Goal: Information Seeking & Learning: Learn about a topic

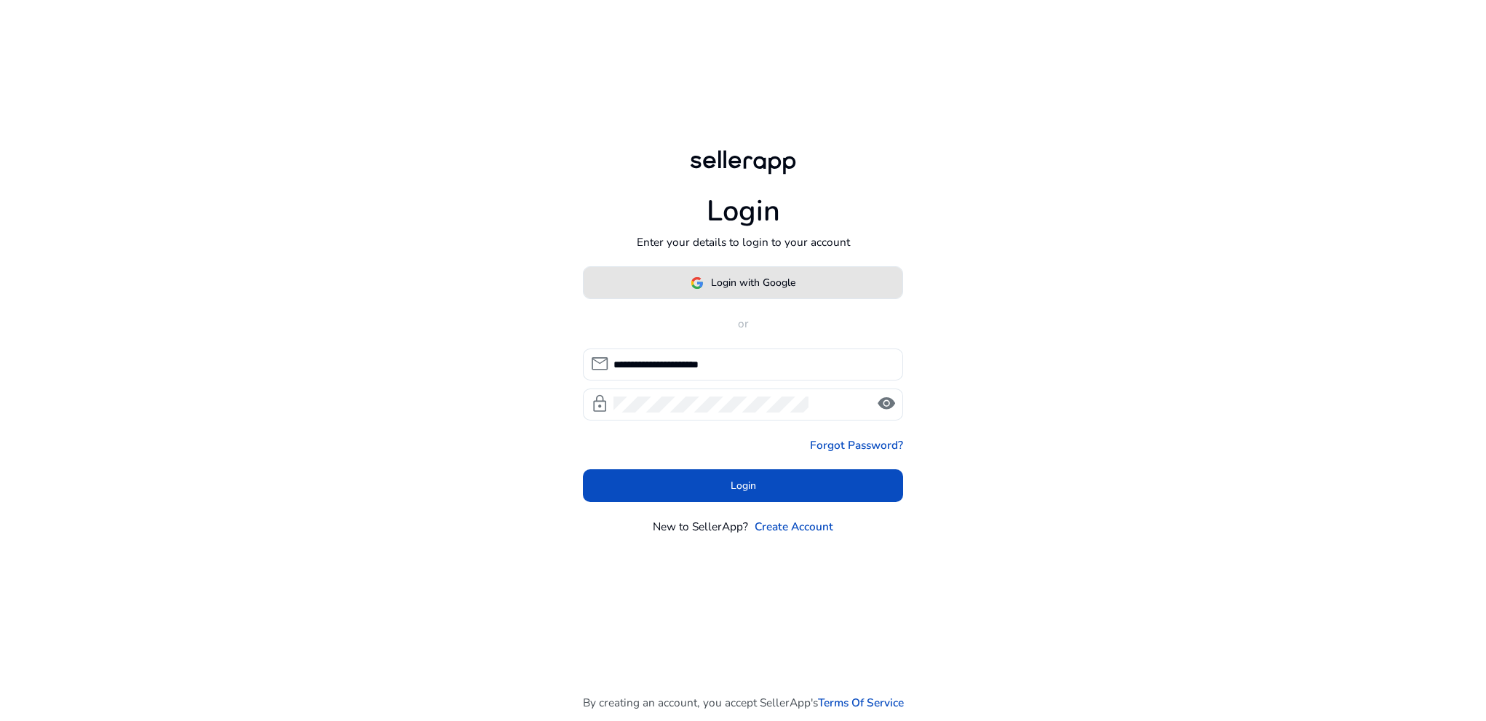
click at [736, 284] on span "Login with Google" at bounding box center [753, 282] width 84 height 15
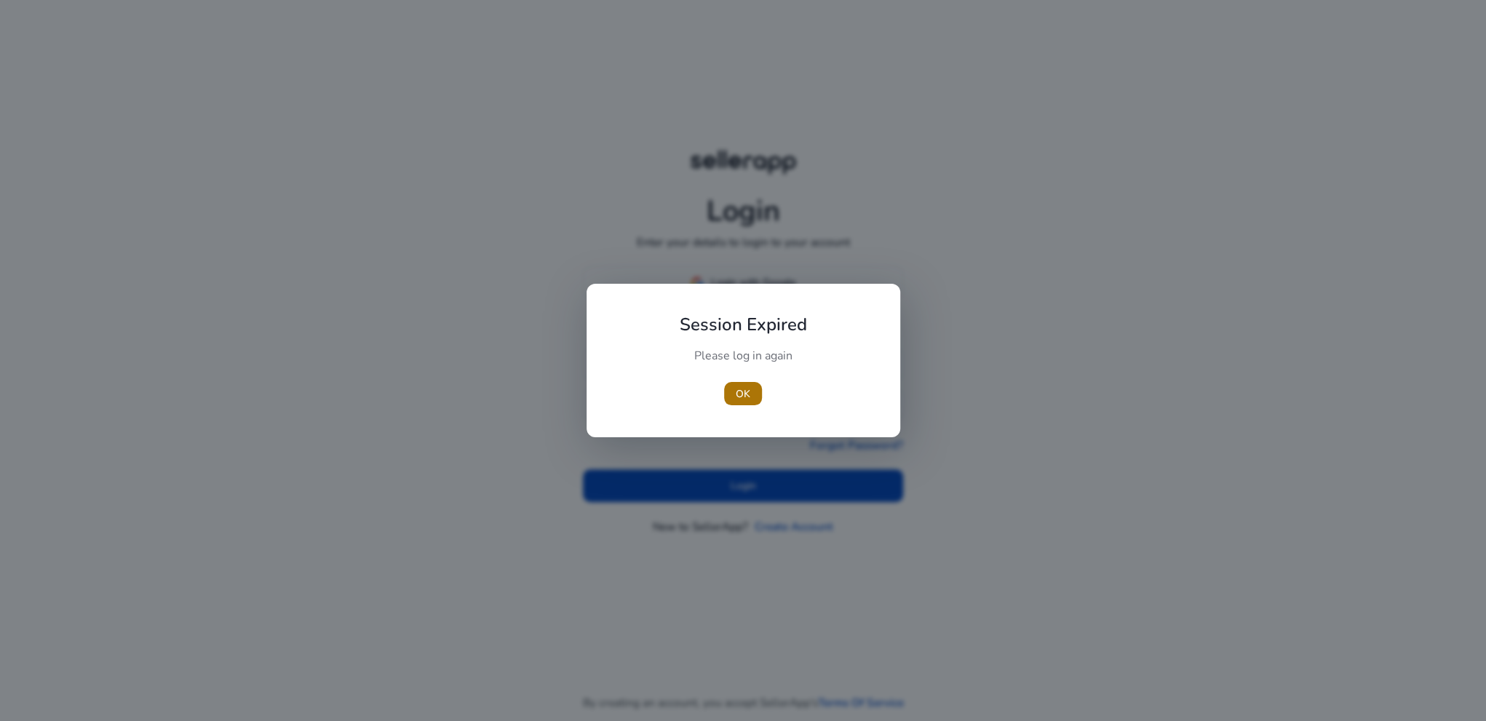
click at [726, 392] on span "button" at bounding box center [743, 393] width 38 height 35
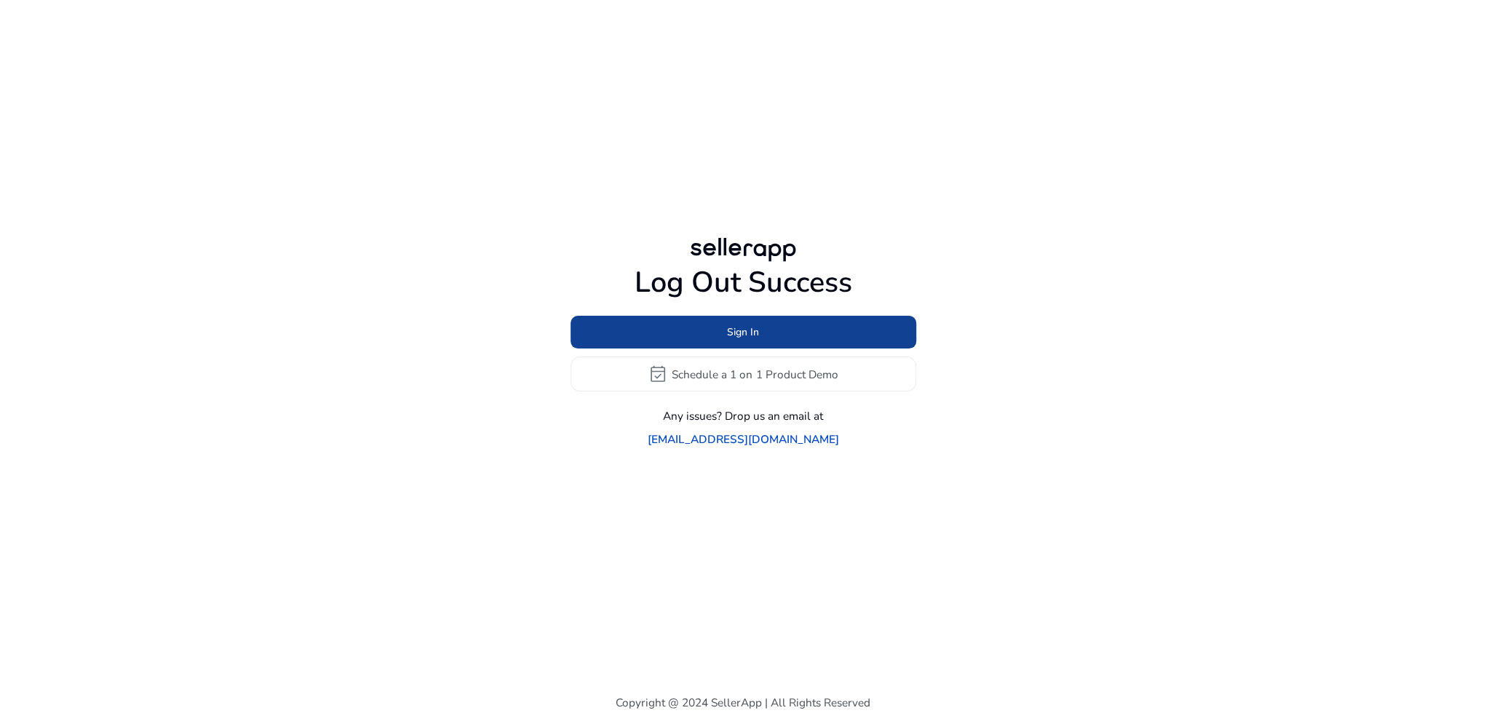
click at [774, 350] on span at bounding box center [744, 332] width 346 height 35
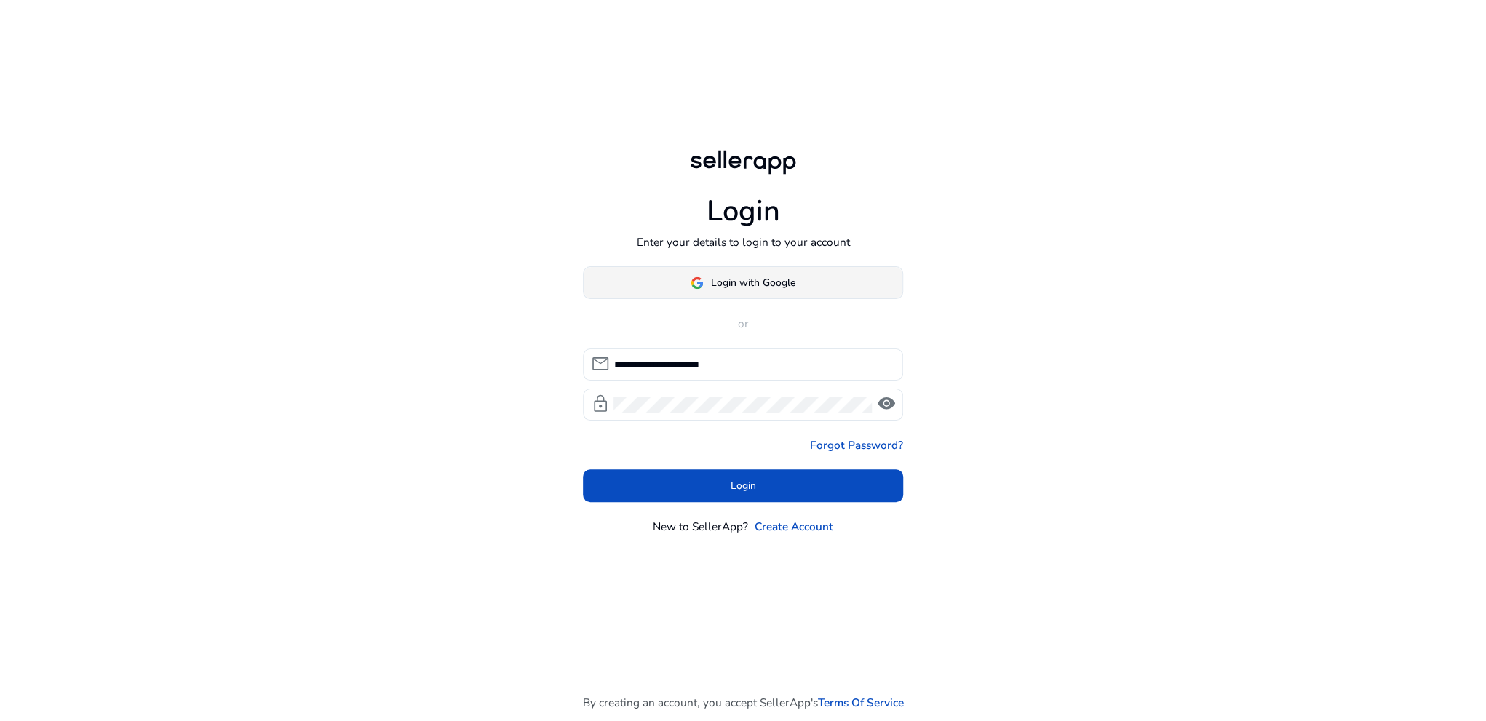
click at [708, 290] on span "Login with Google" at bounding box center [743, 282] width 105 height 15
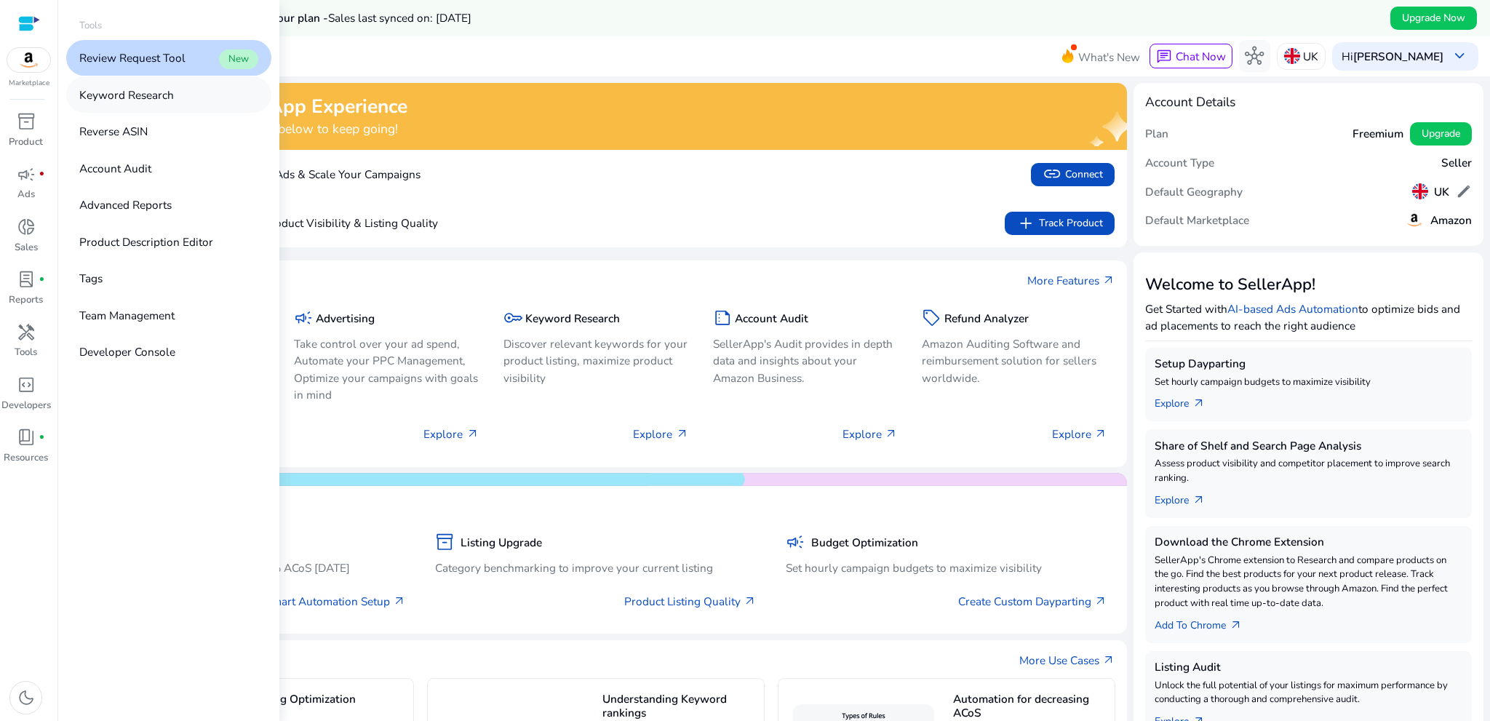
click at [131, 101] on p "Keyword Research" at bounding box center [126, 95] width 95 height 17
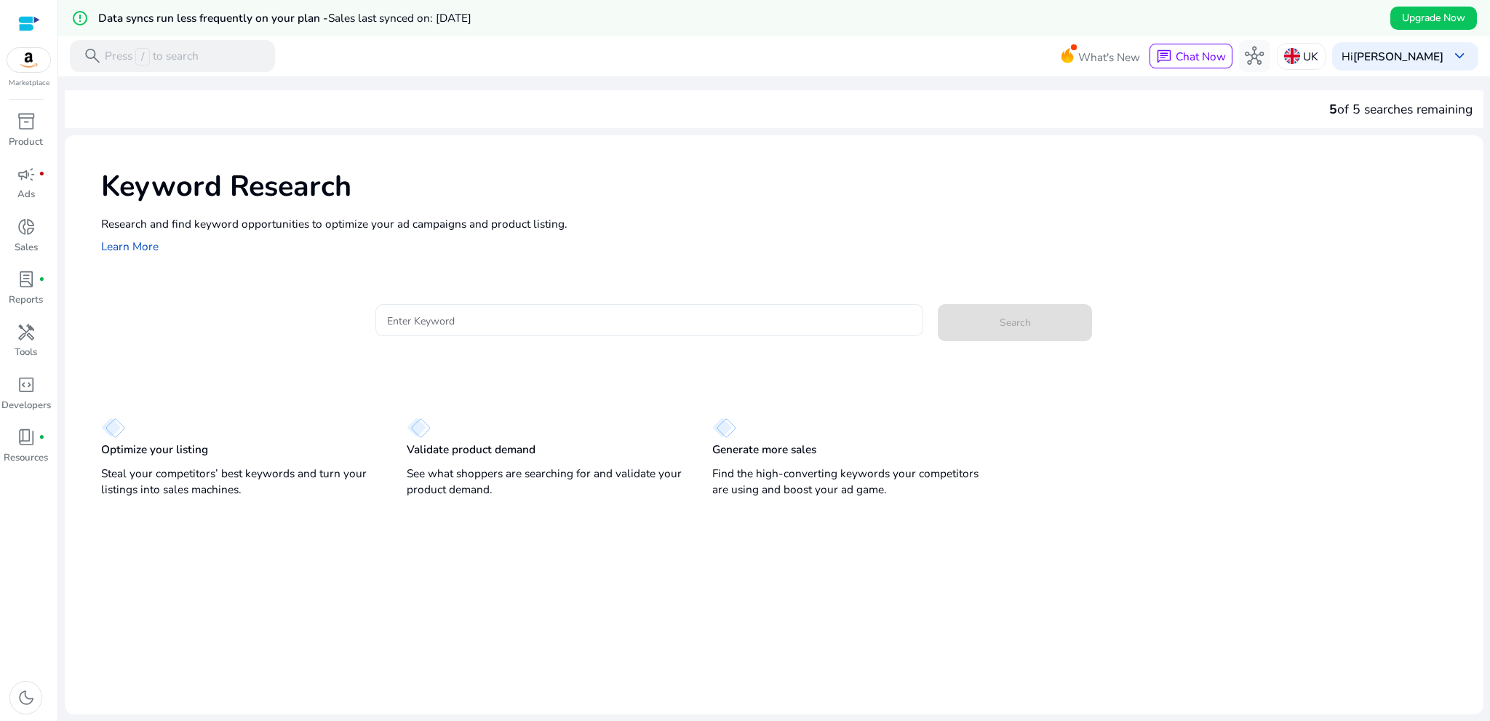
click at [477, 324] on input "Enter Keyword" at bounding box center [649, 320] width 525 height 16
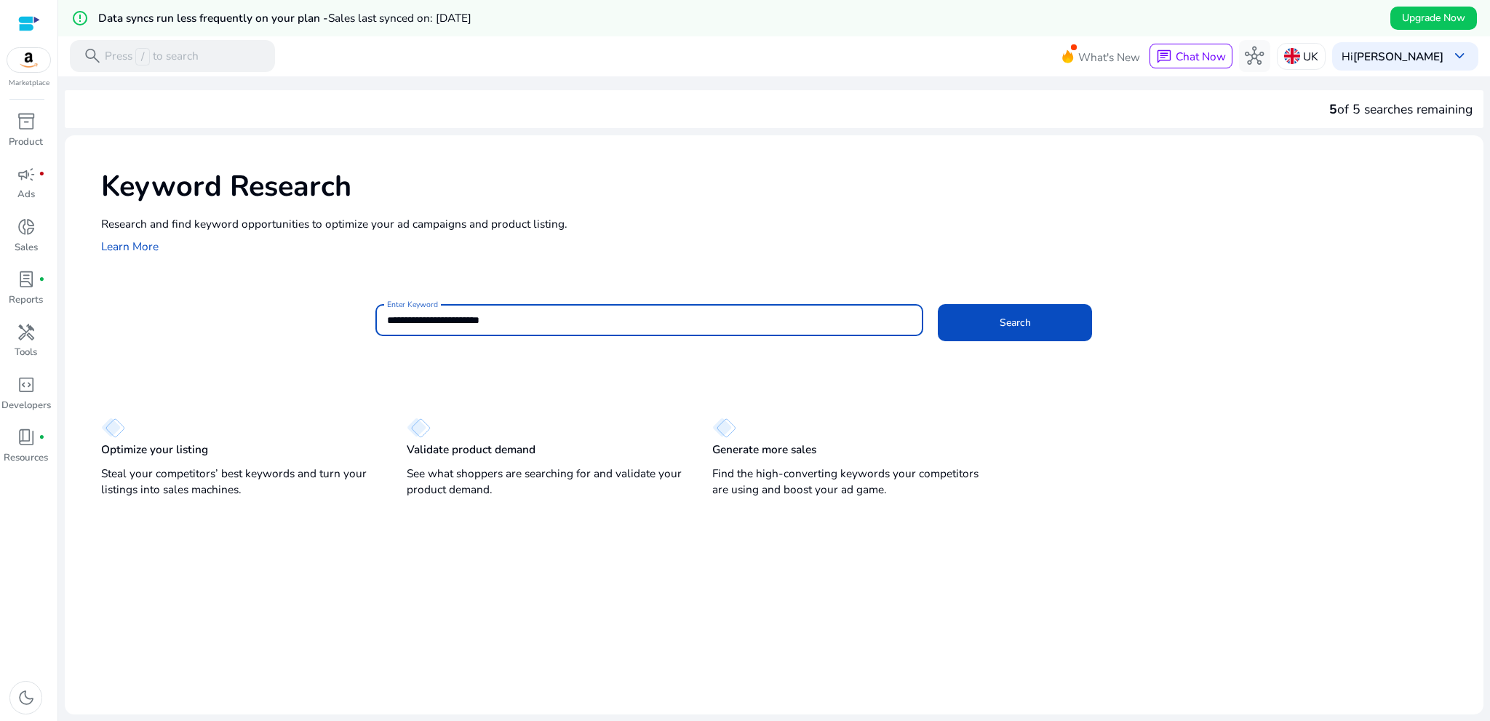
type input "**********"
click at [938, 304] on button "Search" at bounding box center [1015, 322] width 154 height 37
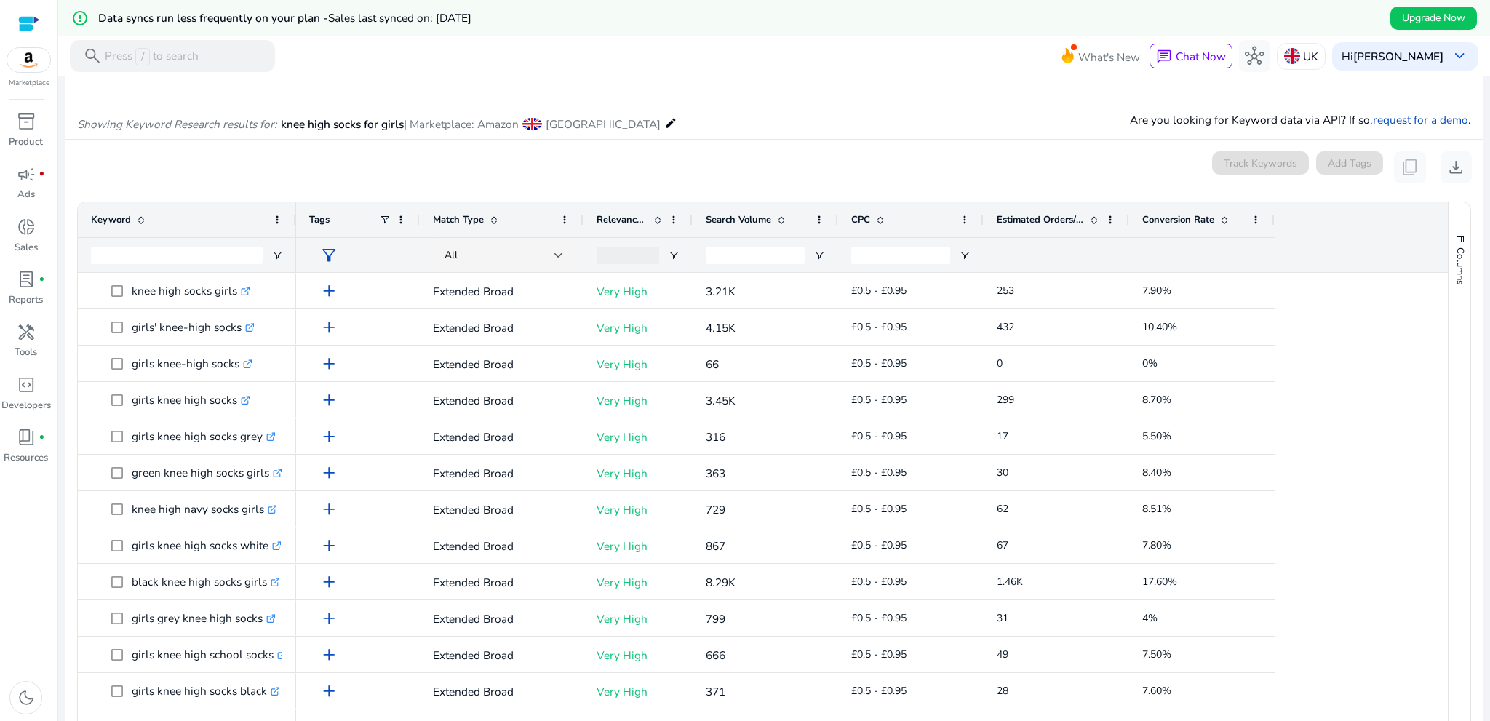
scroll to position [146, 0]
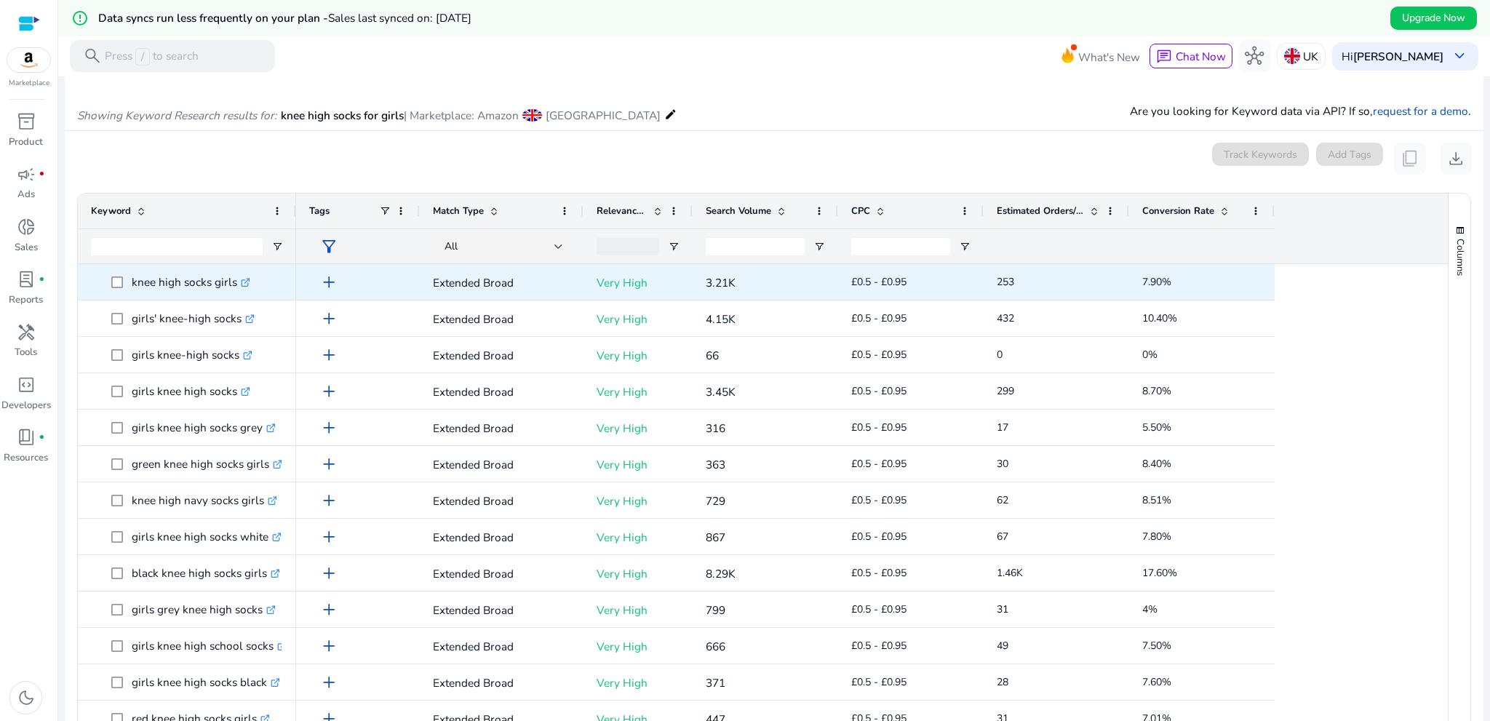
click at [155, 290] on p "knee high socks girls .st0{fill:#2c8af8}" at bounding box center [191, 282] width 119 height 30
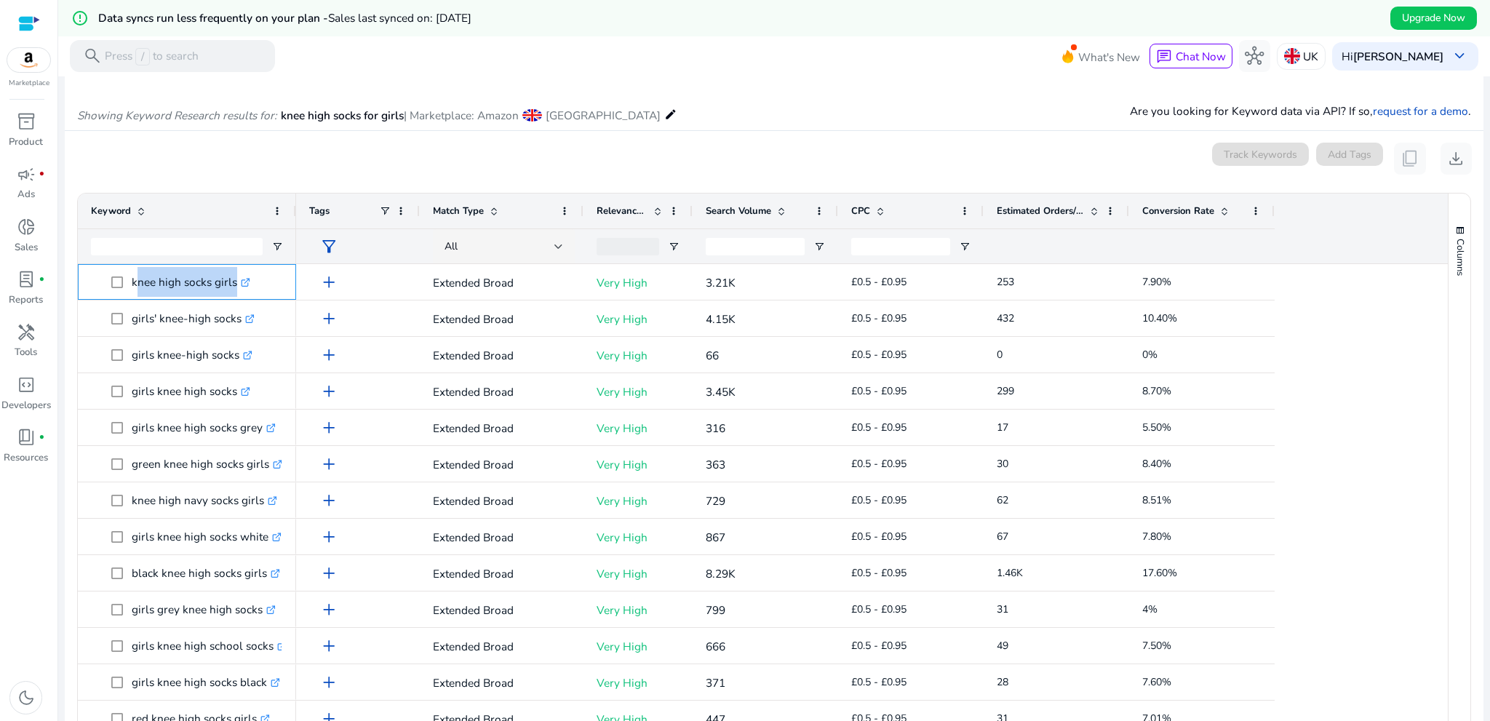
copy span "knee high socks girls .st0{fill:#2c8af8}"
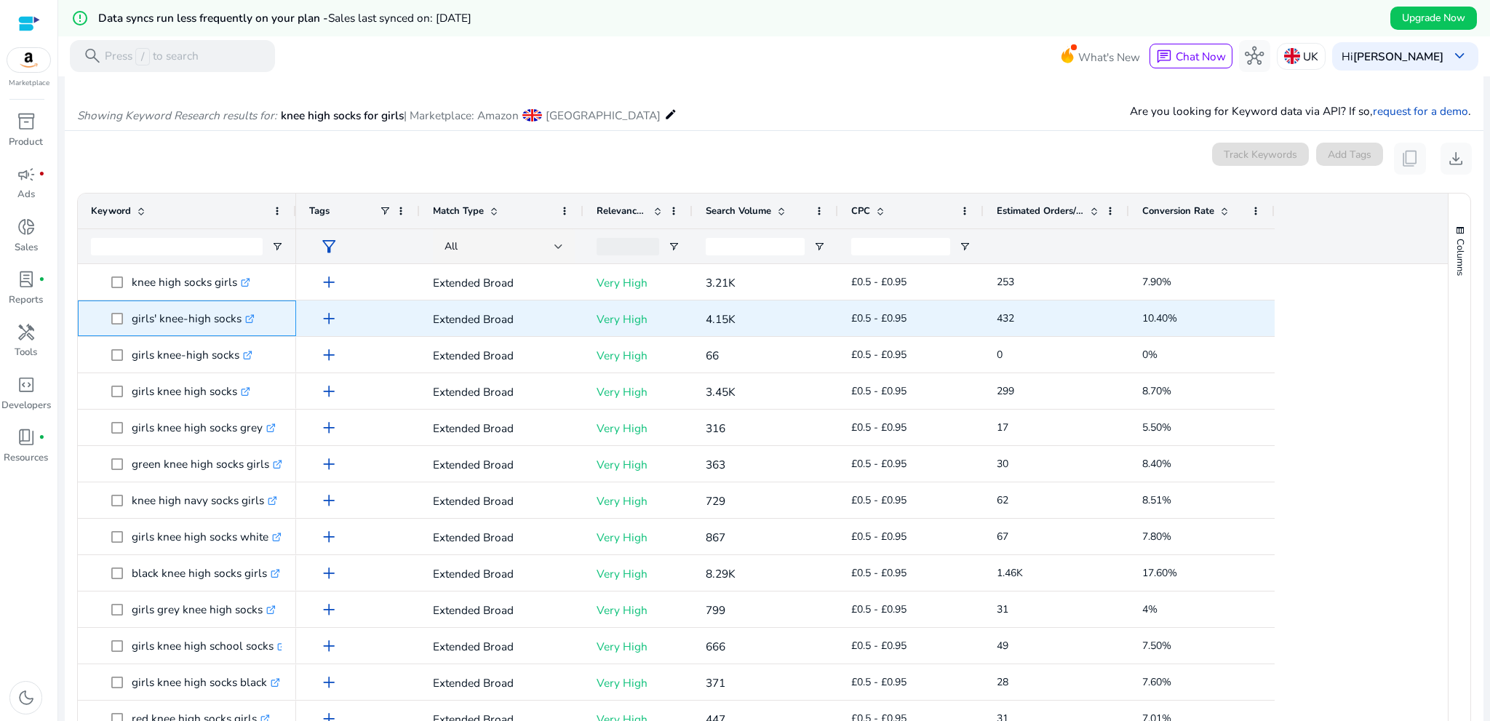
click at [189, 327] on p "girls' knee-high socks .st0{fill:#2c8af8}" at bounding box center [193, 318] width 123 height 30
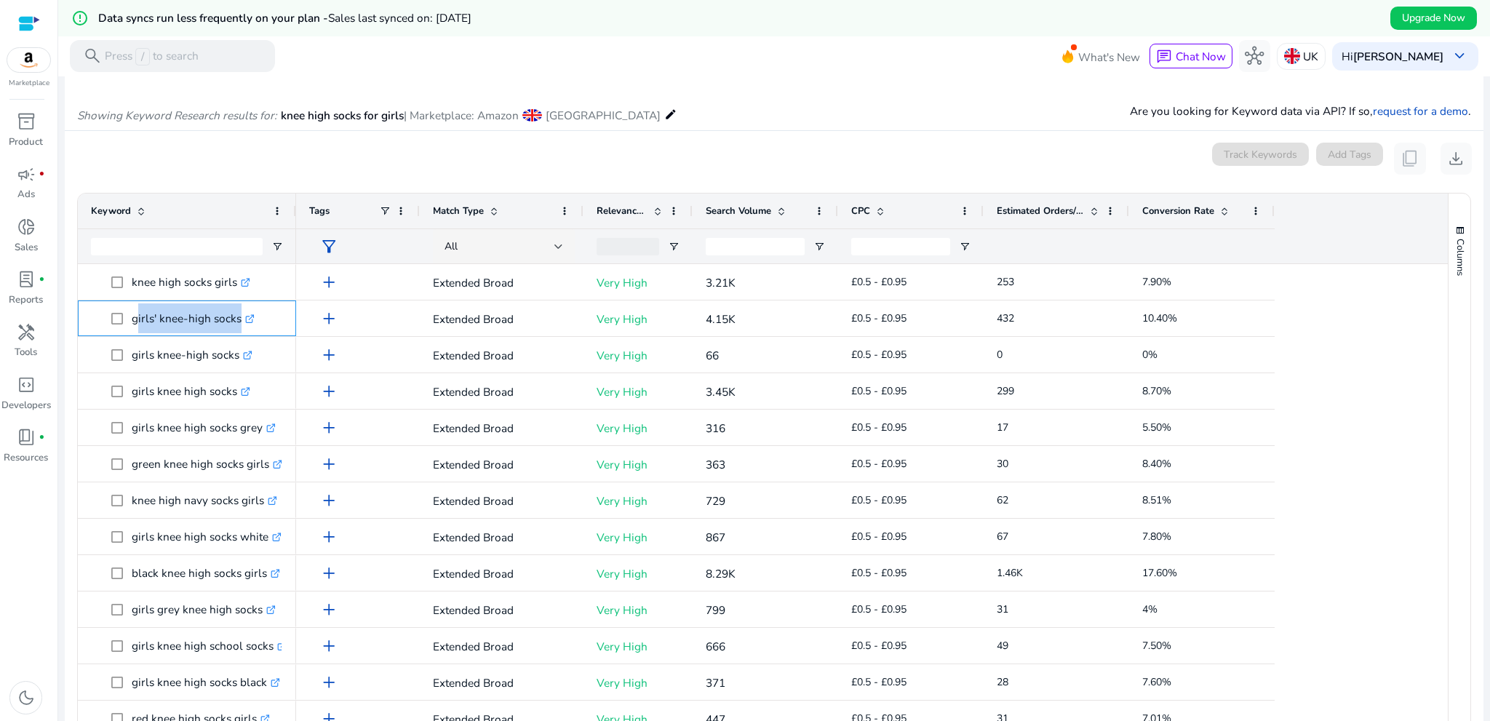
copy span "girls' knee-high socks .st0{fill:#2c8af8}"
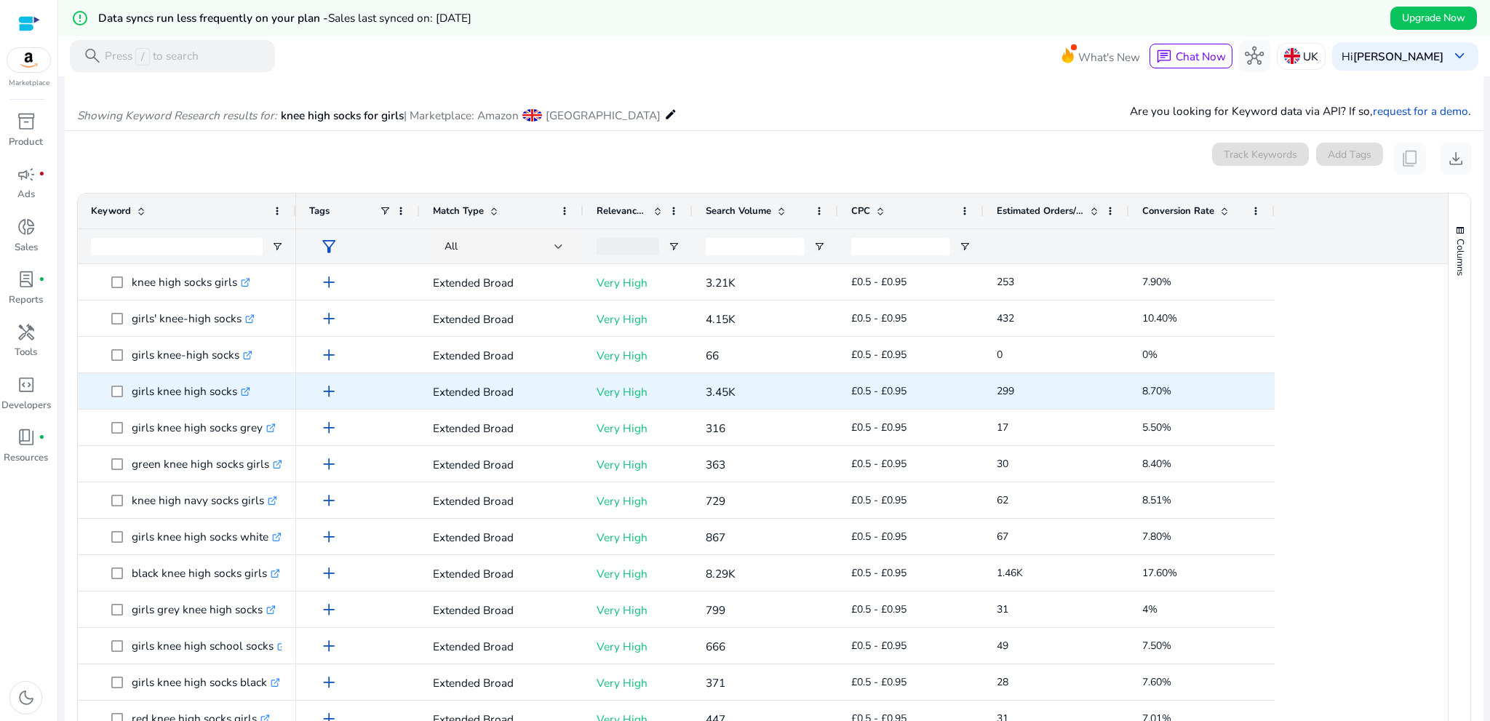
click at [137, 395] on p "girls knee high socks .st0{fill:#2c8af8}" at bounding box center [191, 391] width 119 height 30
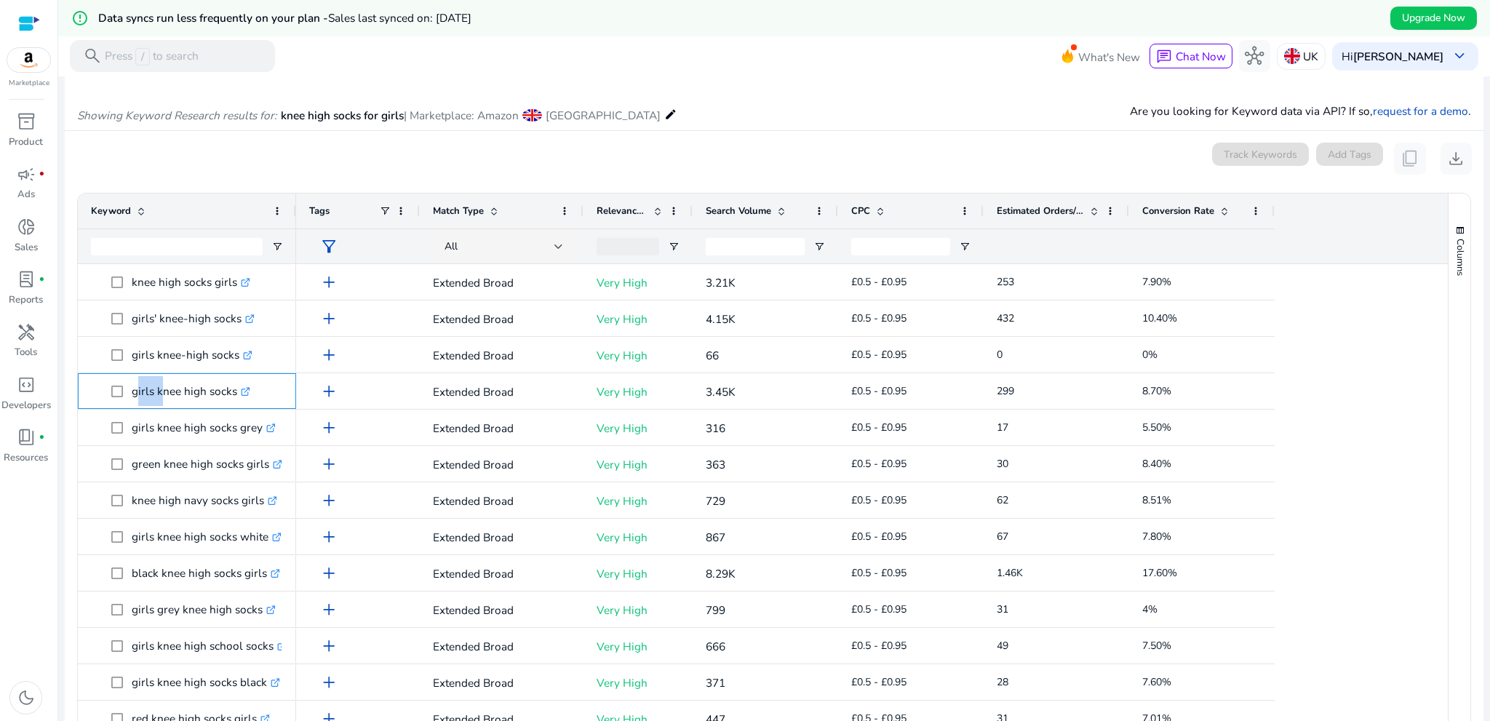
copy p "girls knee high socks"
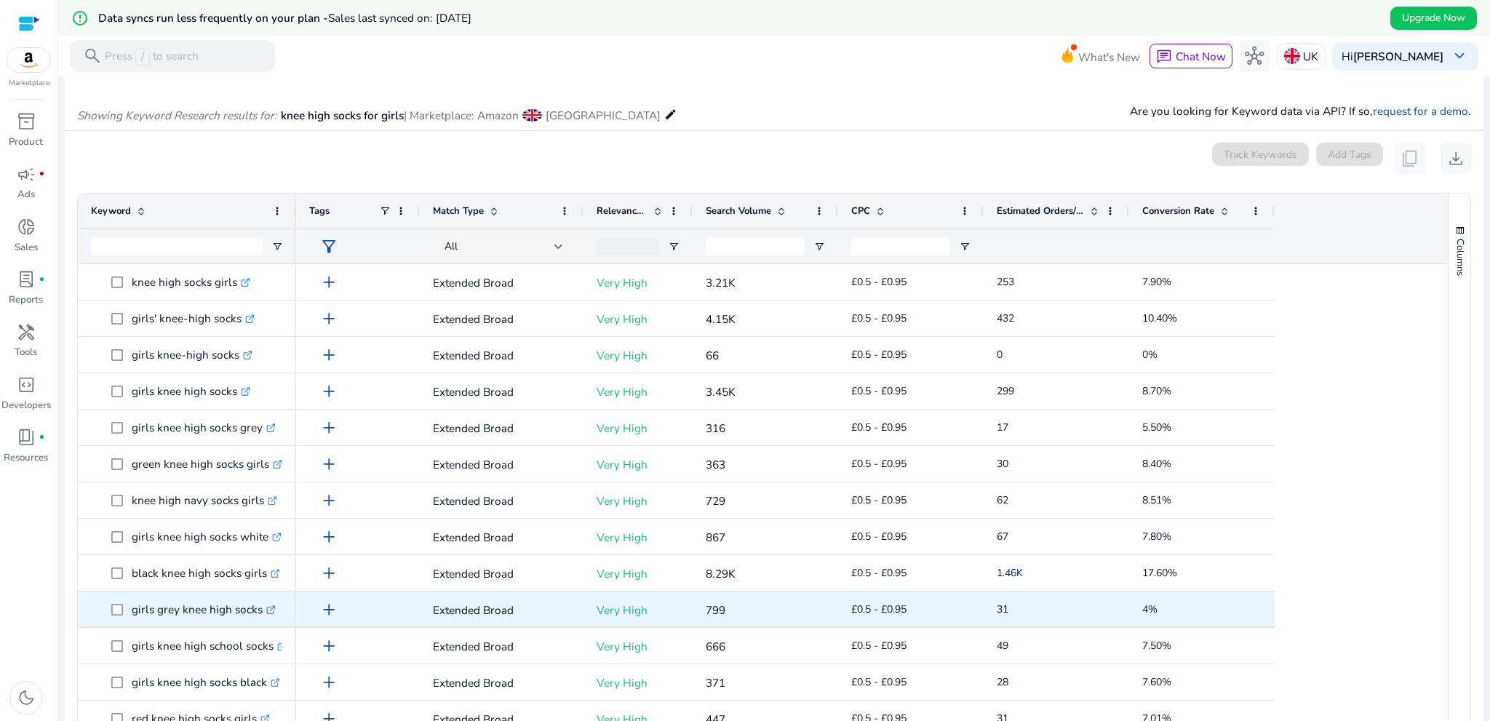
click at [146, 584] on p "black knee high socks girls .st0{fill:#2c8af8}" at bounding box center [206, 573] width 148 height 30
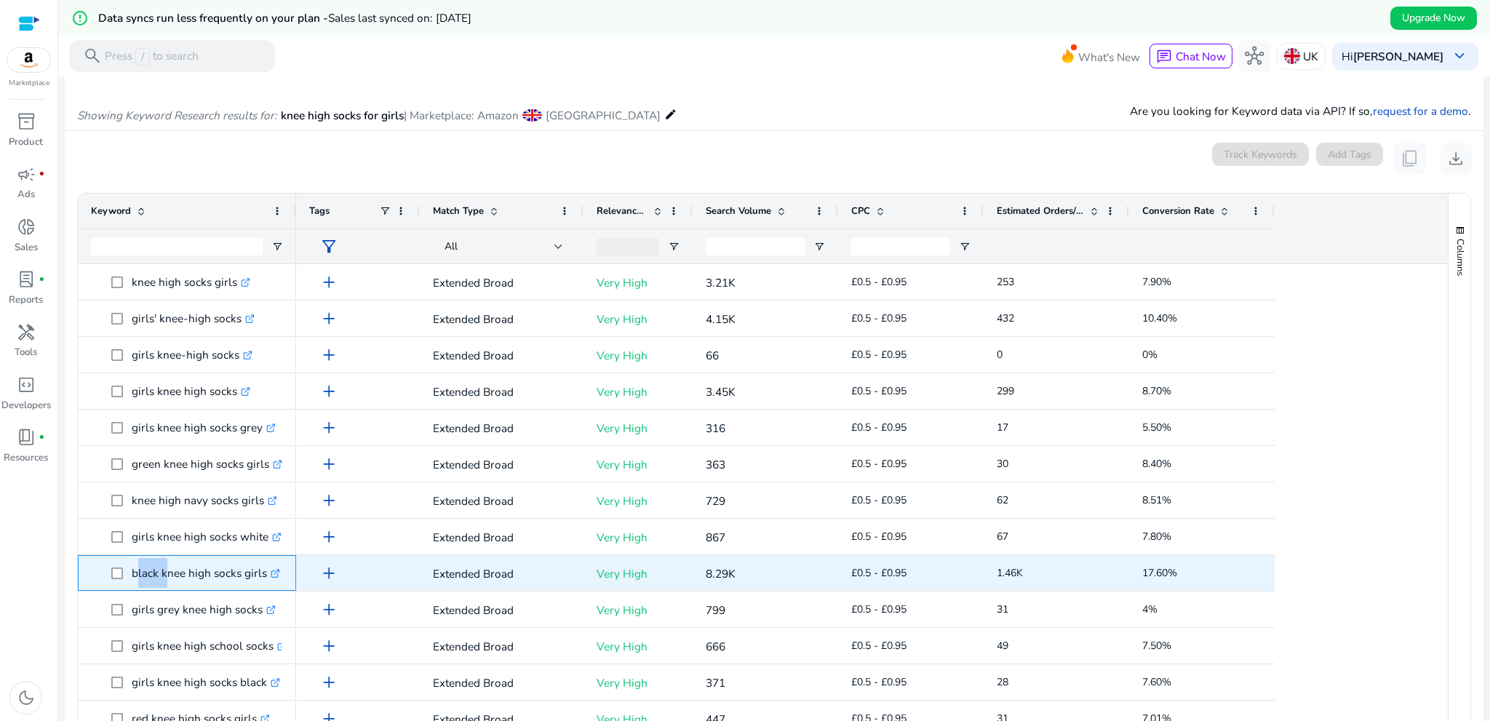
click at [146, 584] on p "black knee high socks girls .st0{fill:#2c8af8}" at bounding box center [206, 573] width 148 height 30
copy span "black knee high socks girls .st0{fill:#2c8af8}"
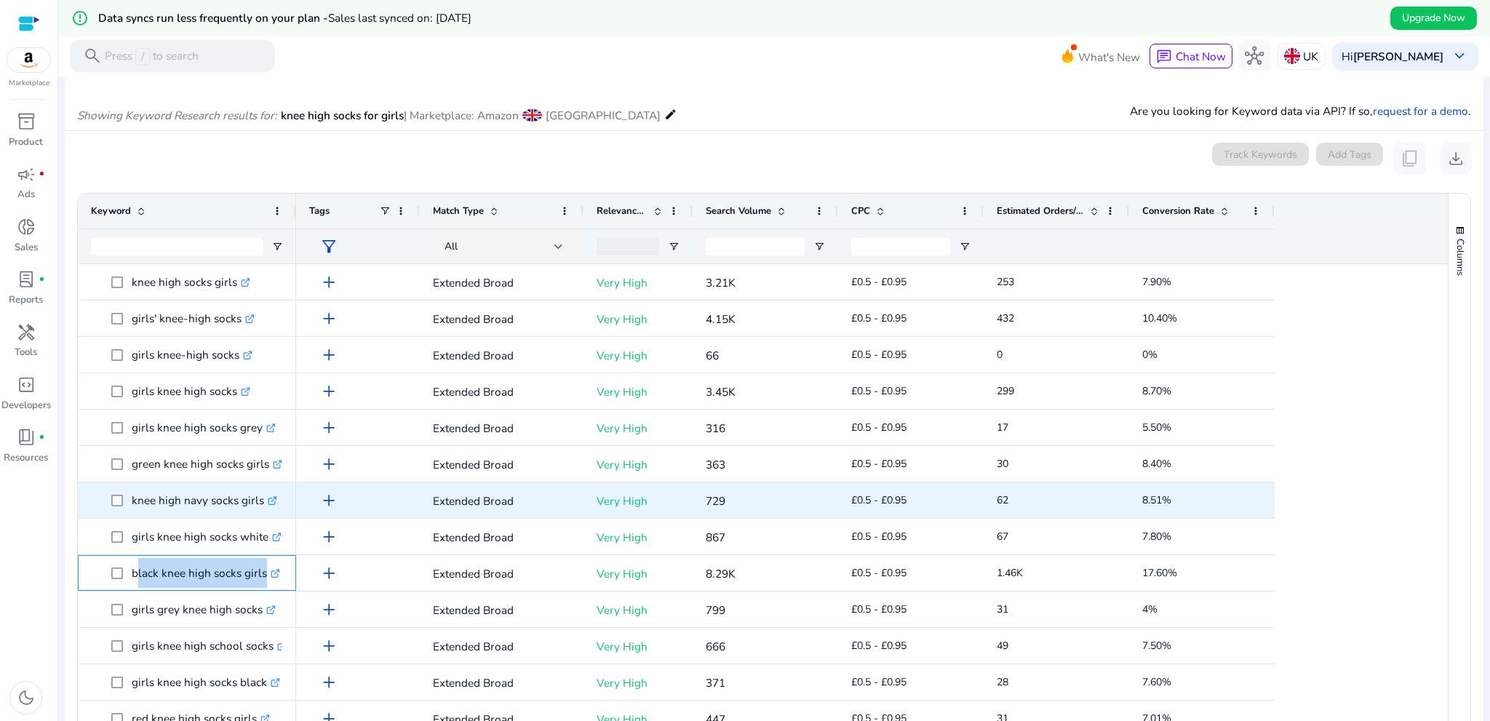
copy span "black knee high socks girls .st0{fill:#2c8af8}"
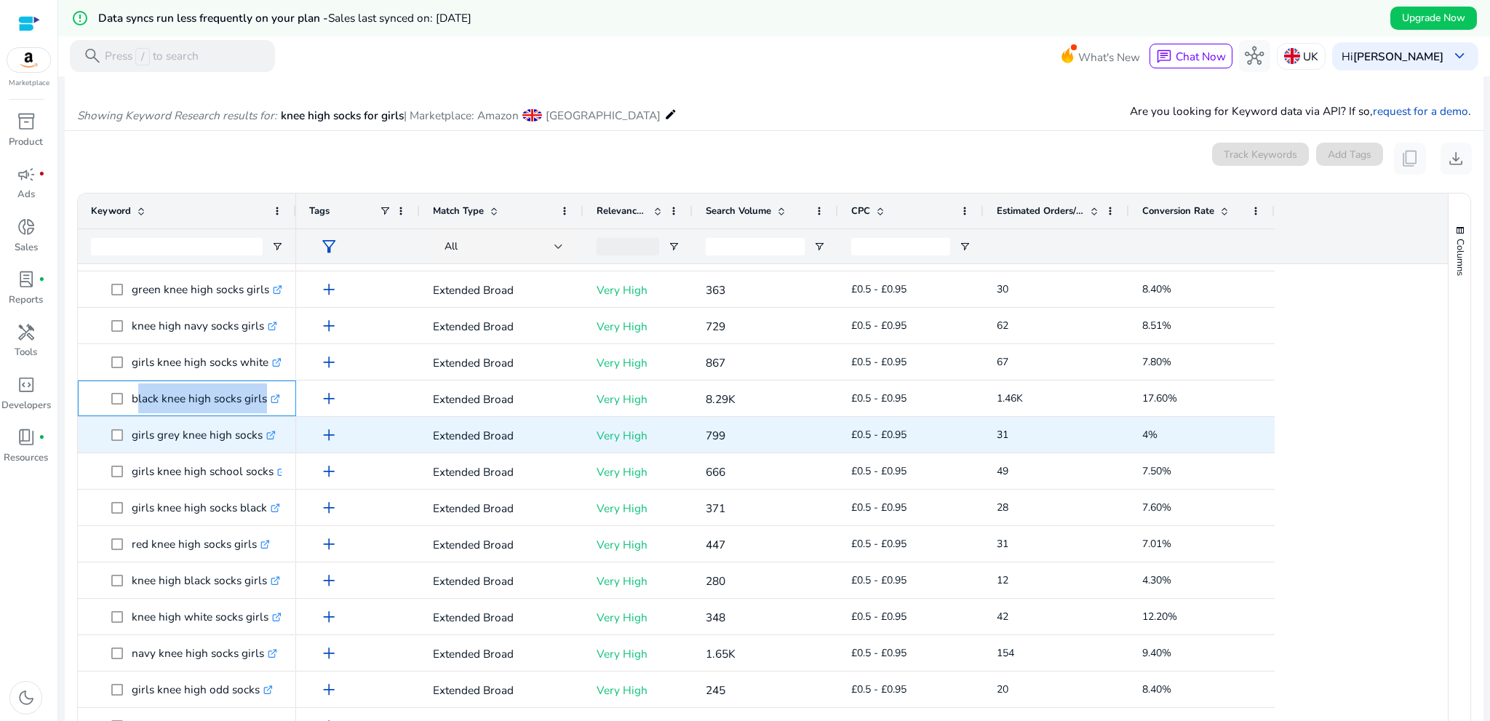
scroll to position [218, 0]
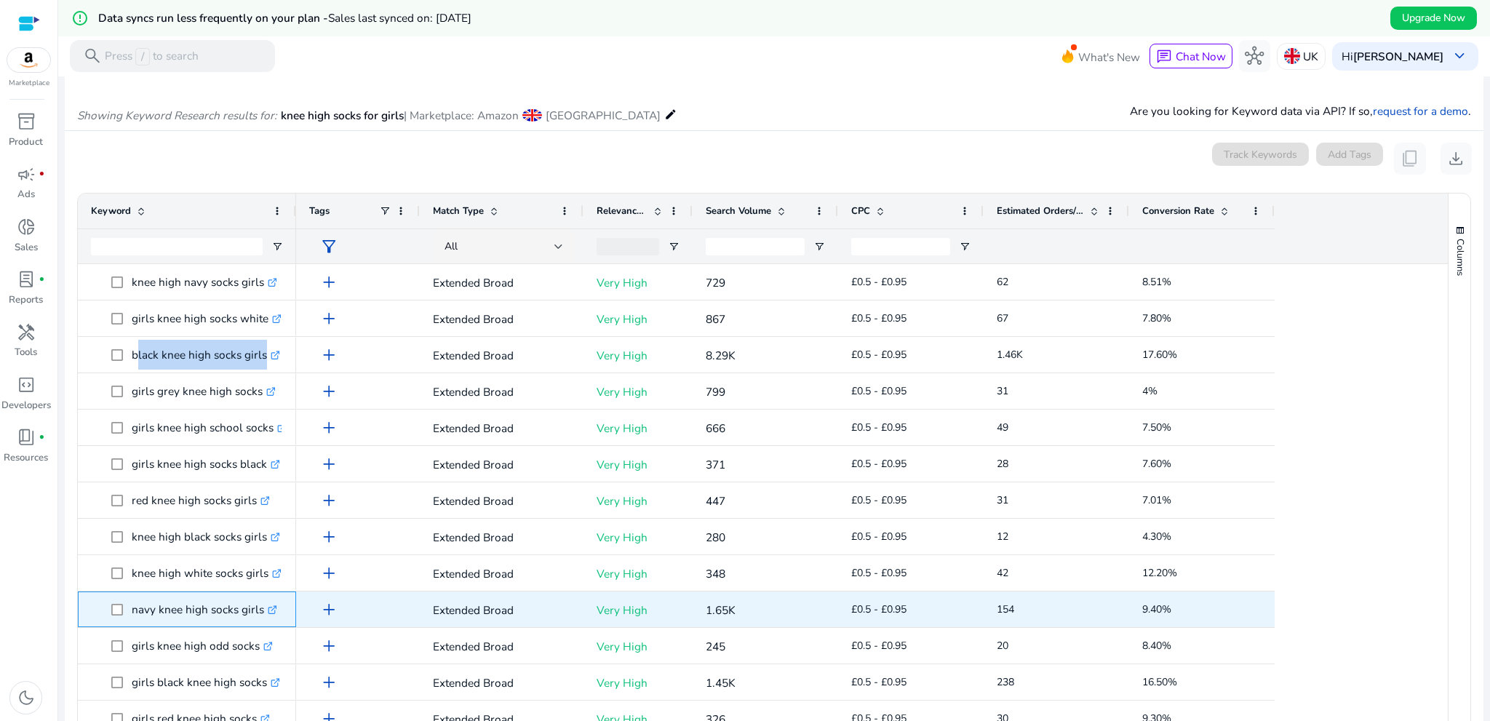
click at [194, 621] on p "navy knee high socks girls .st0{fill:#2c8af8}" at bounding box center [205, 610] width 146 height 30
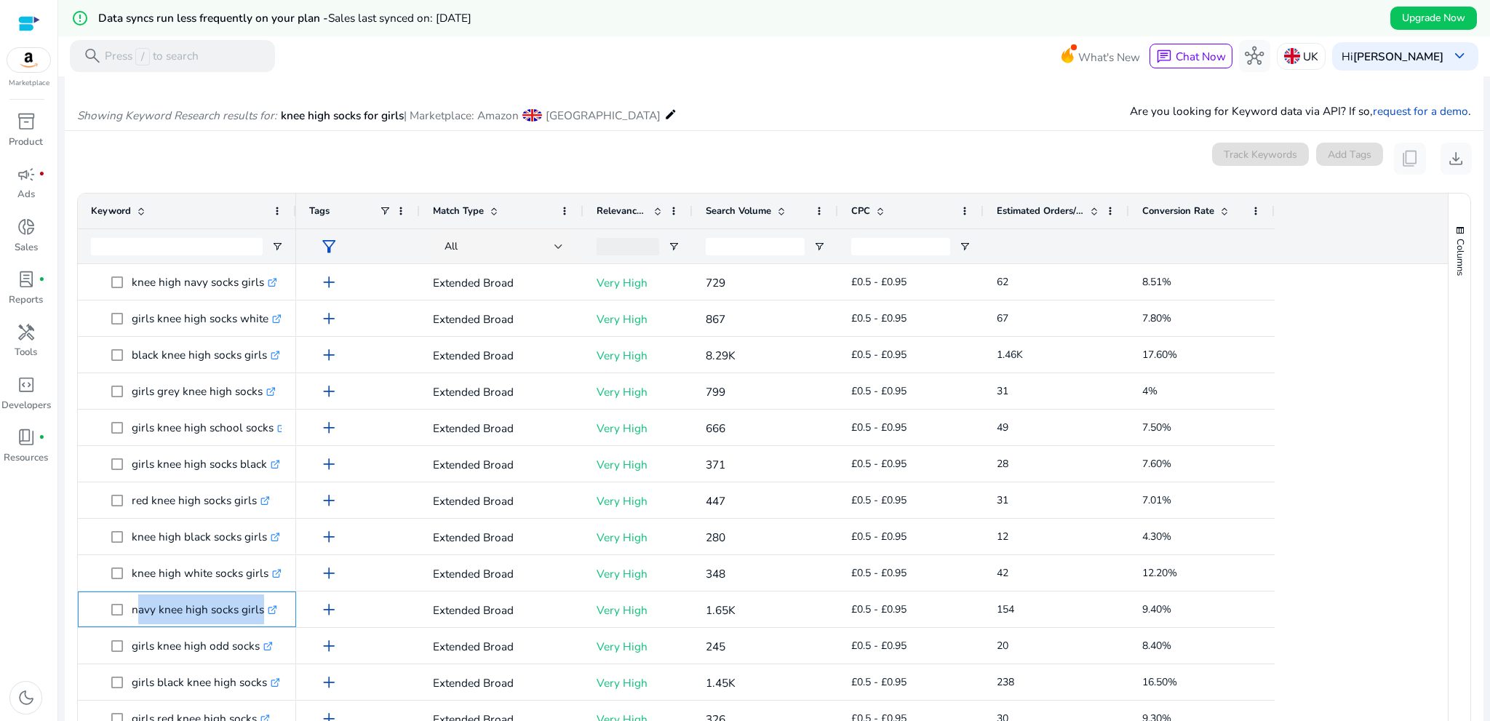
copy span "navy knee high socks girls .st0{fill:#2c8af8}"
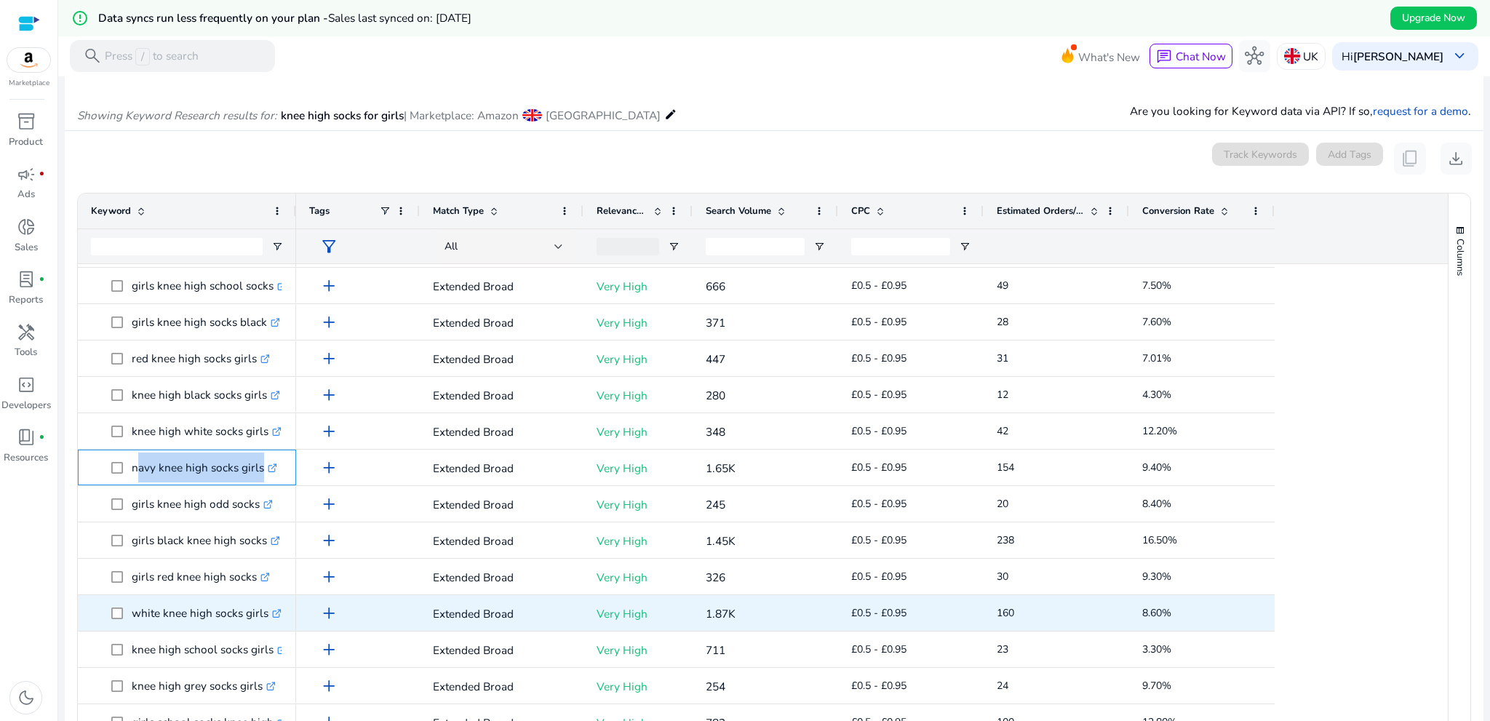
scroll to position [364, 0]
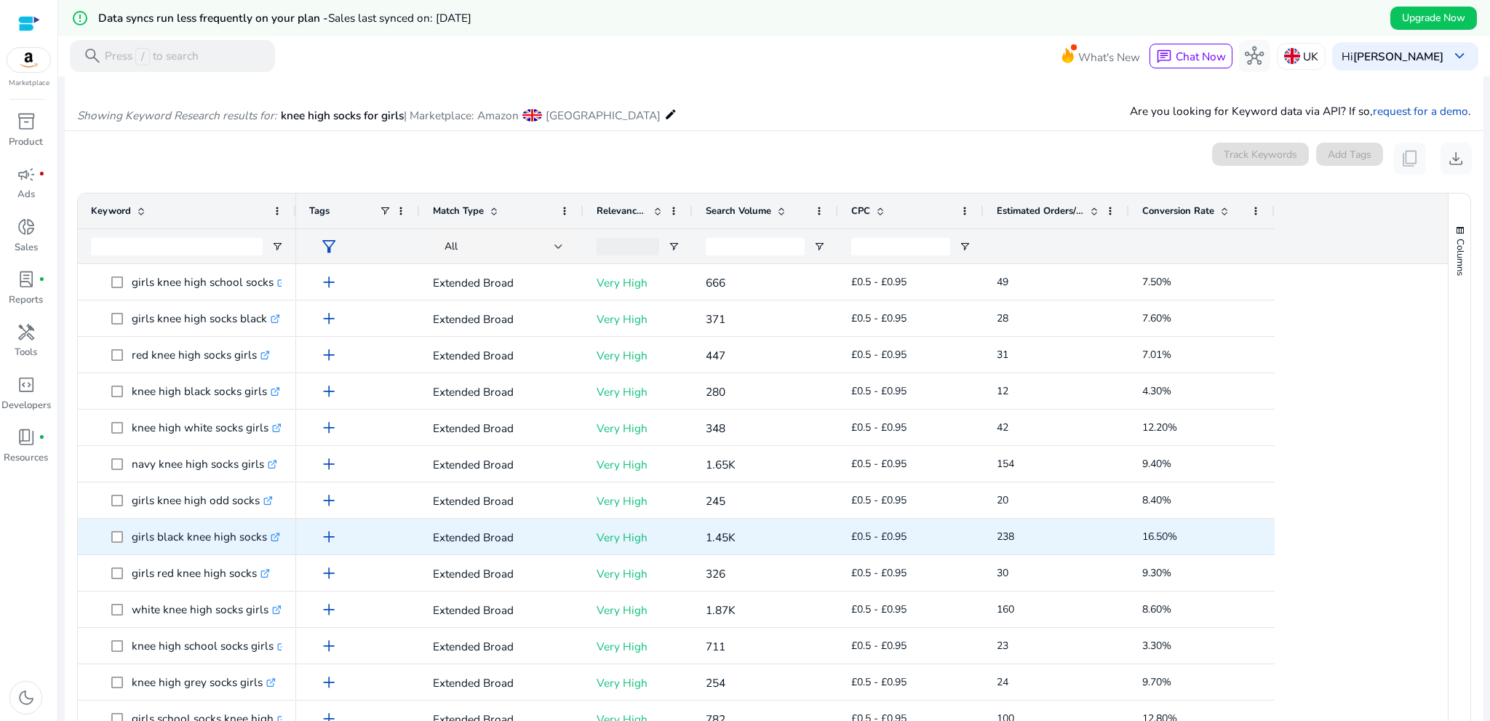
click at [160, 542] on p "girls black knee high socks .st0{fill:#2c8af8}" at bounding box center [206, 537] width 148 height 30
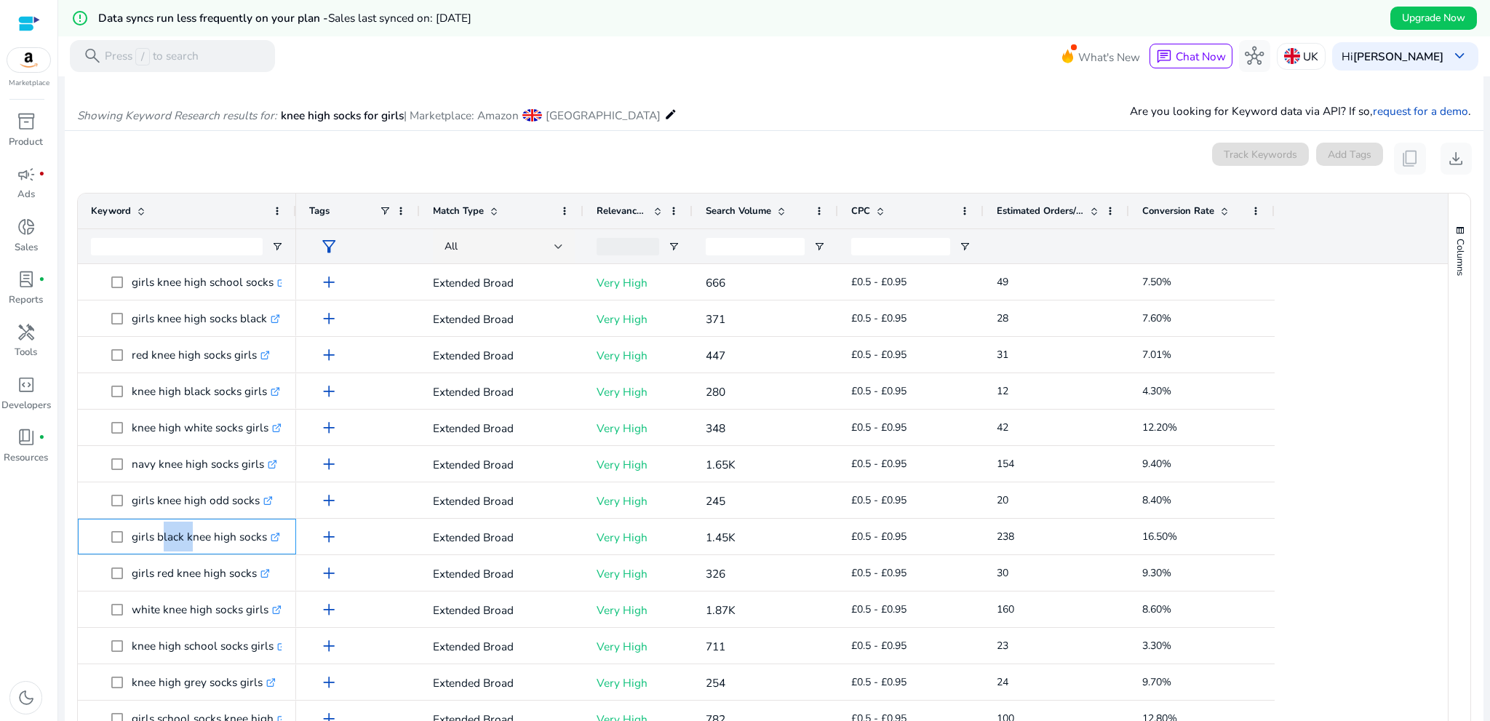
copy p "girls black knee high socks"
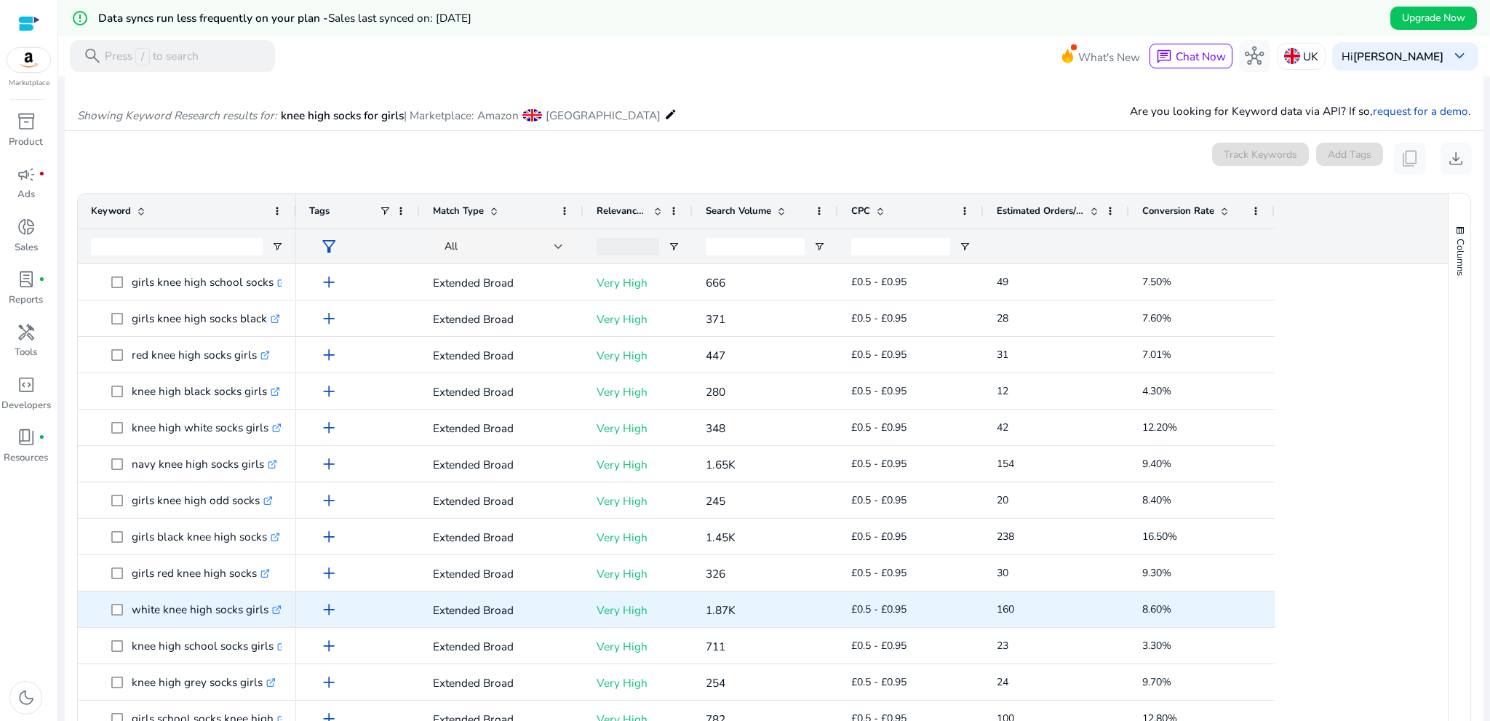
click at [180, 616] on p "white knee high socks girls .st0{fill:#2c8af8}" at bounding box center [207, 610] width 150 height 30
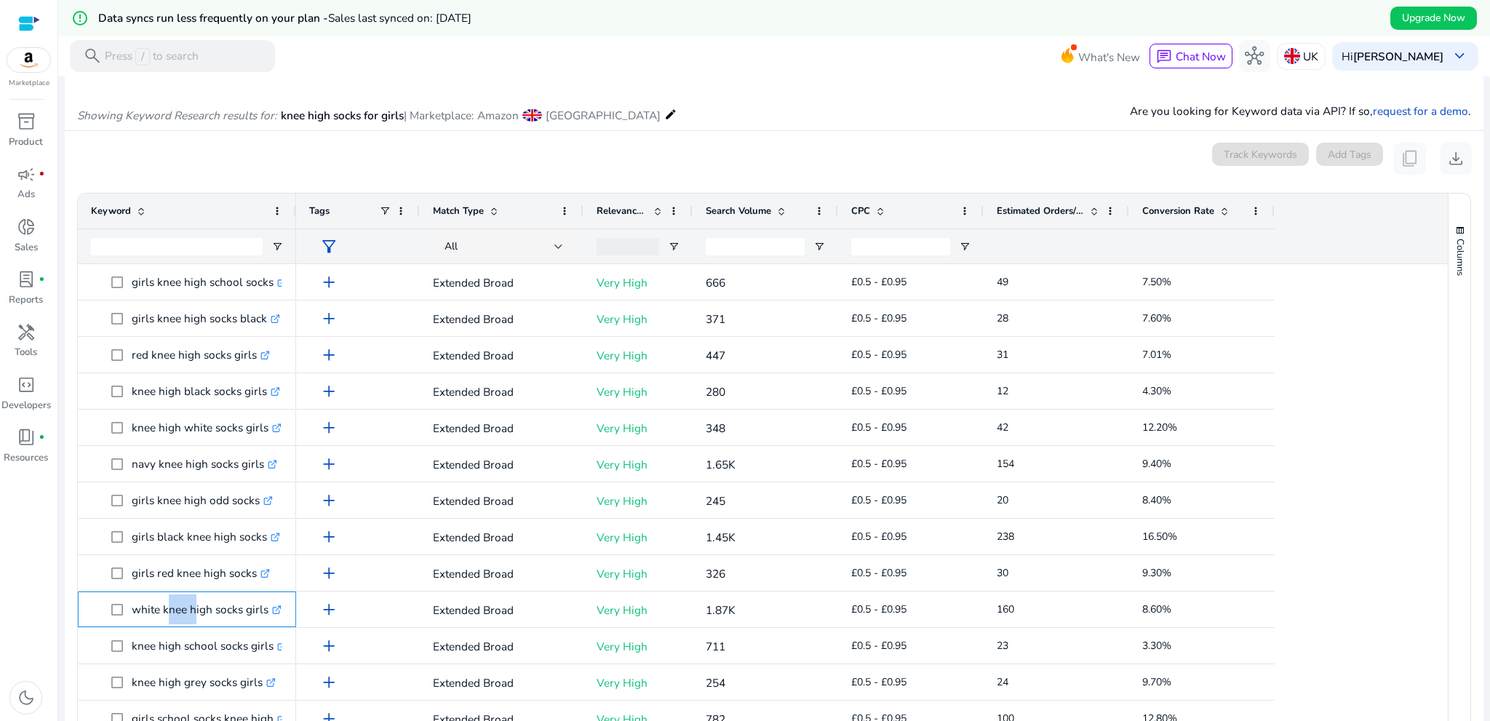
copy p "white knee high socks girls"
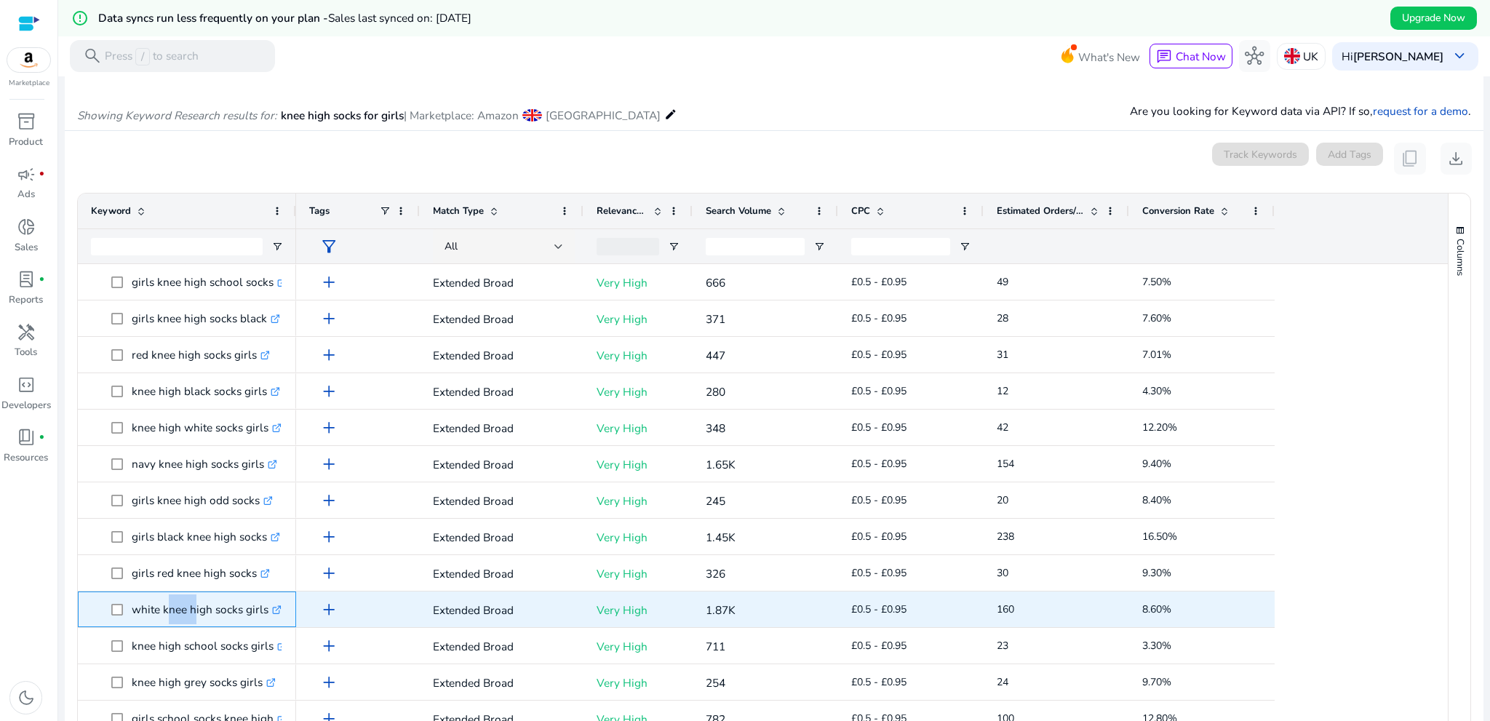
scroll to position [509, 0]
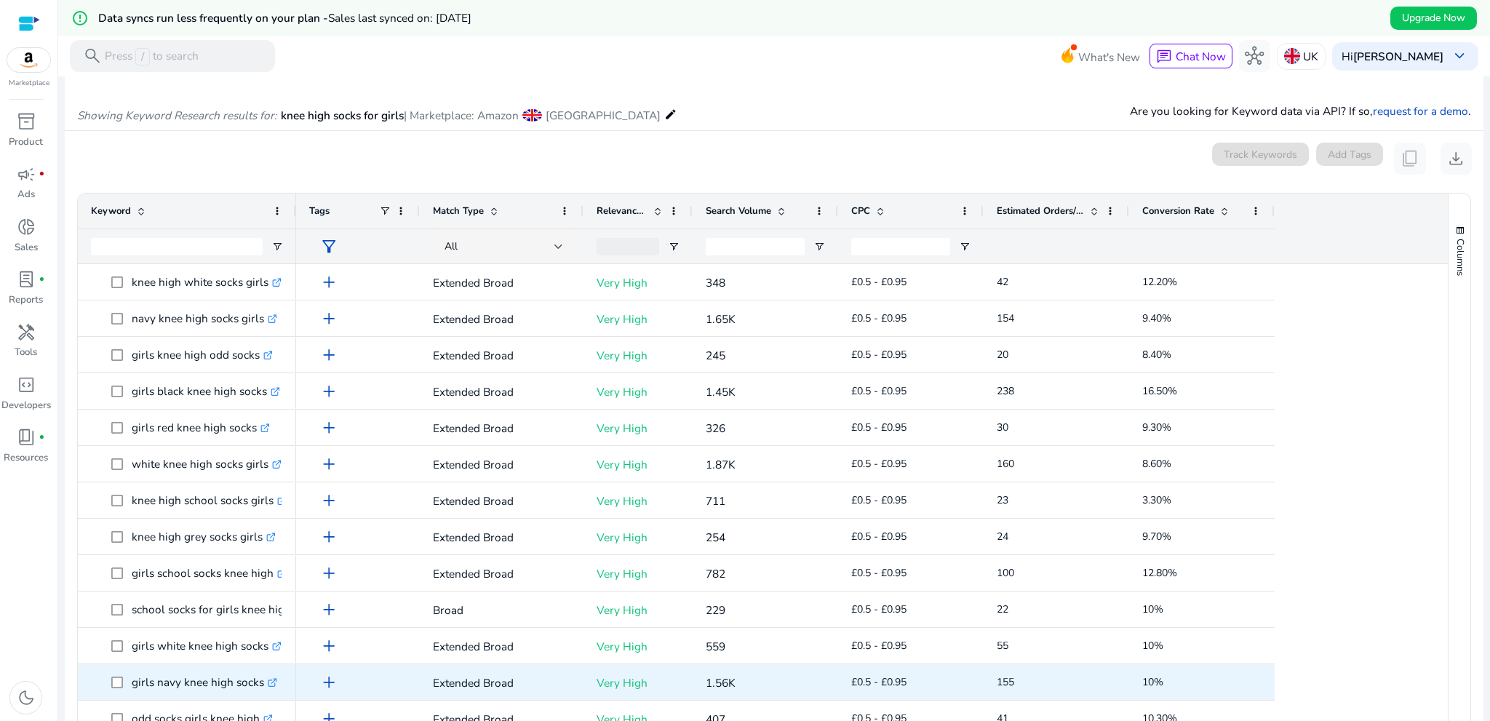
click at [173, 693] on p "girls navy knee high socks .st0{fill:#2c8af8}" at bounding box center [205, 682] width 146 height 30
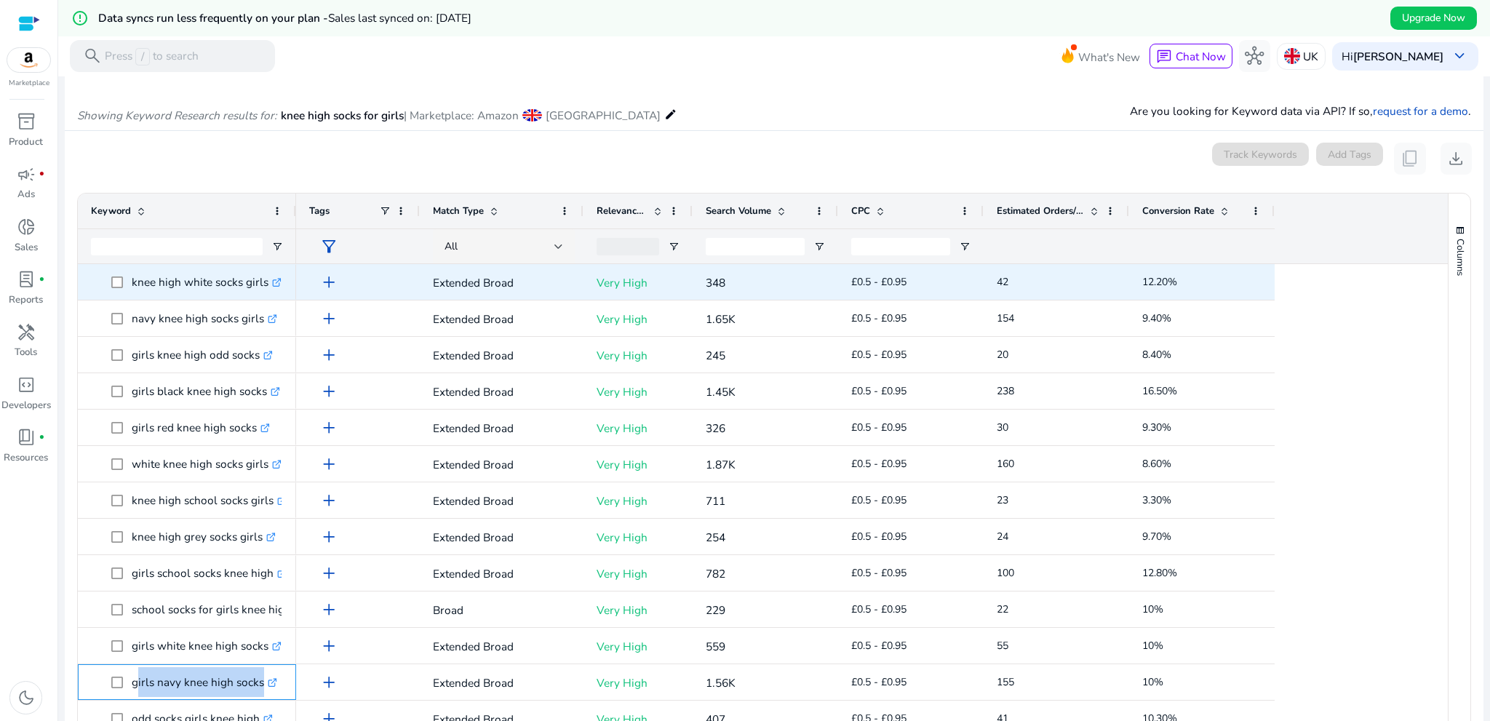
copy span "girls navy knee high socks .st0{fill:#2c8af8}"
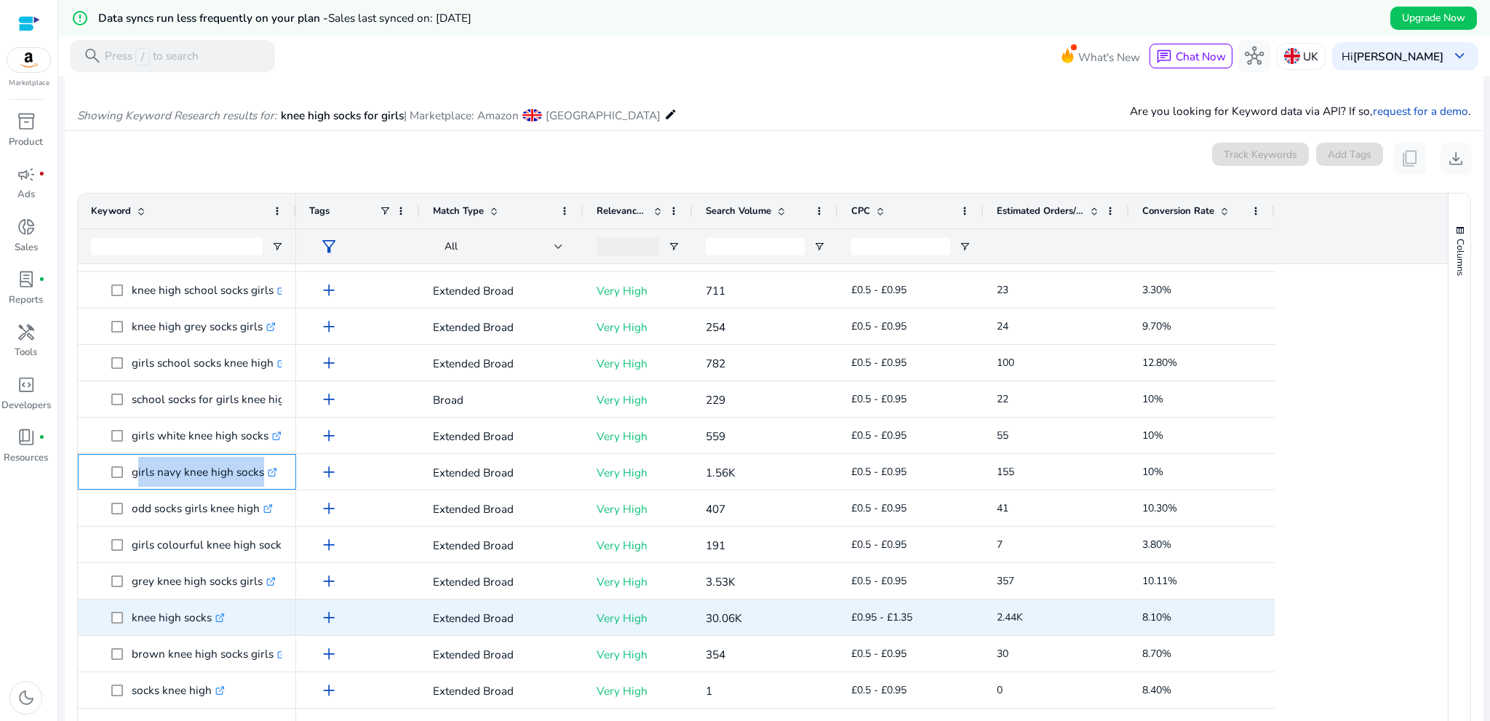
scroll to position [728, 0]
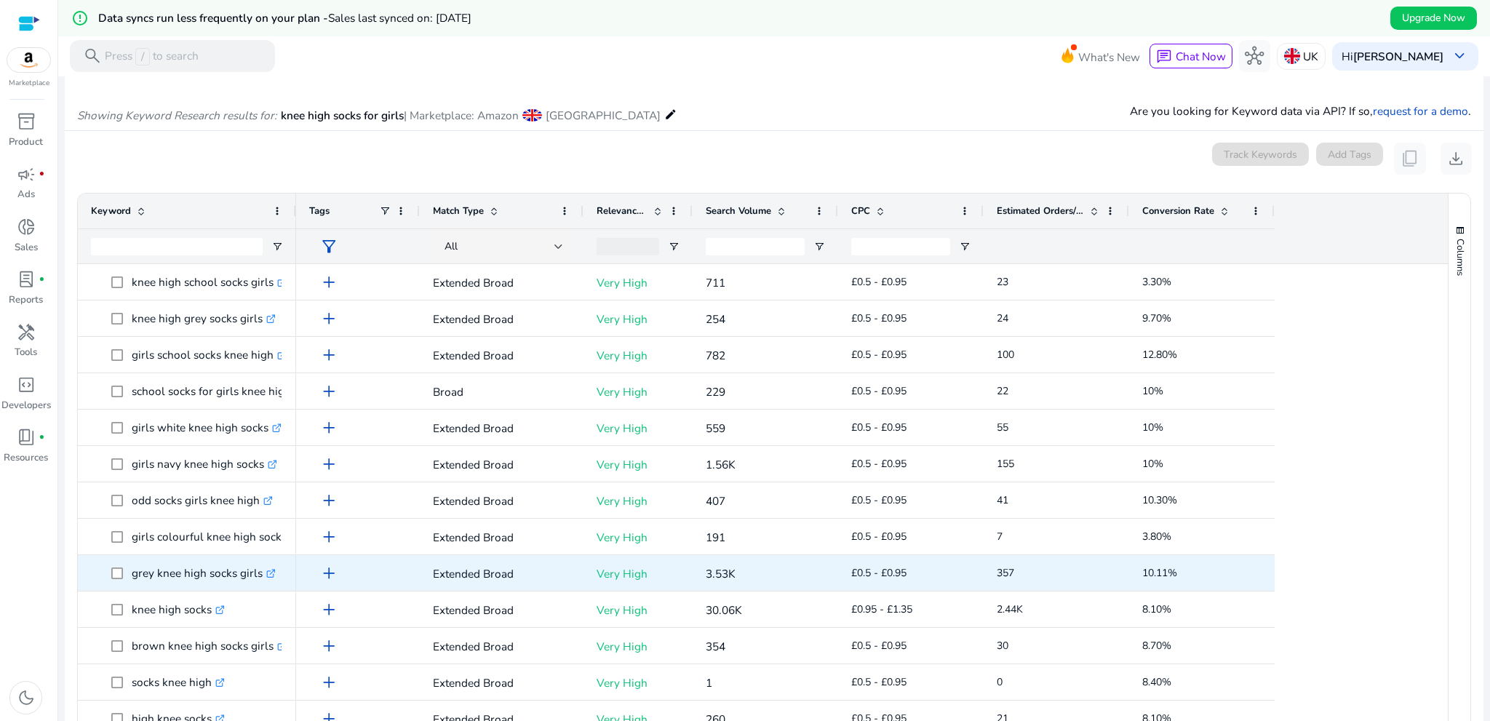
click at [173, 585] on p "grey knee high socks girls .st0{fill:#2c8af8}" at bounding box center [204, 573] width 144 height 30
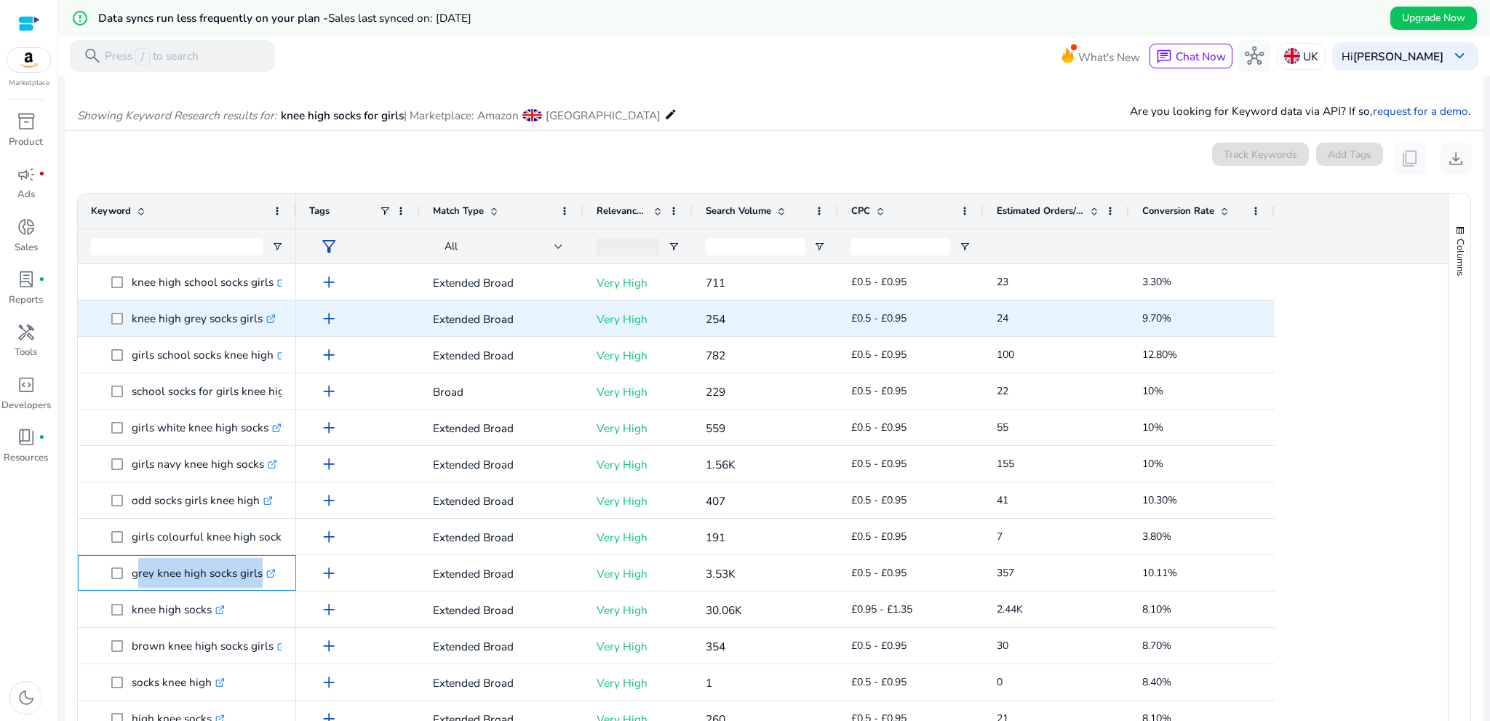
copy span "grey knee high socks girls .st0{fill:#2c8af8}"
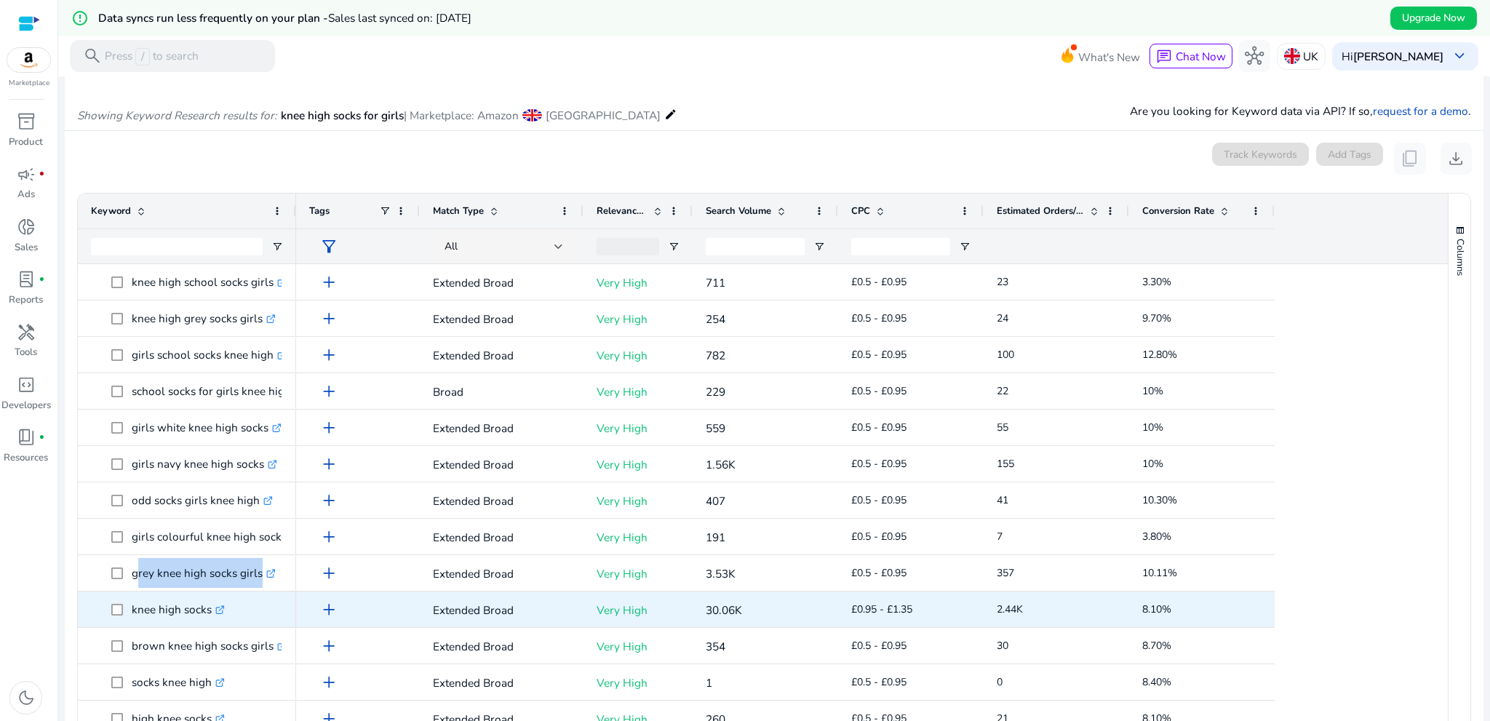
click at [183, 615] on p "knee high socks .st0{fill:#2c8af8}" at bounding box center [178, 610] width 93 height 30
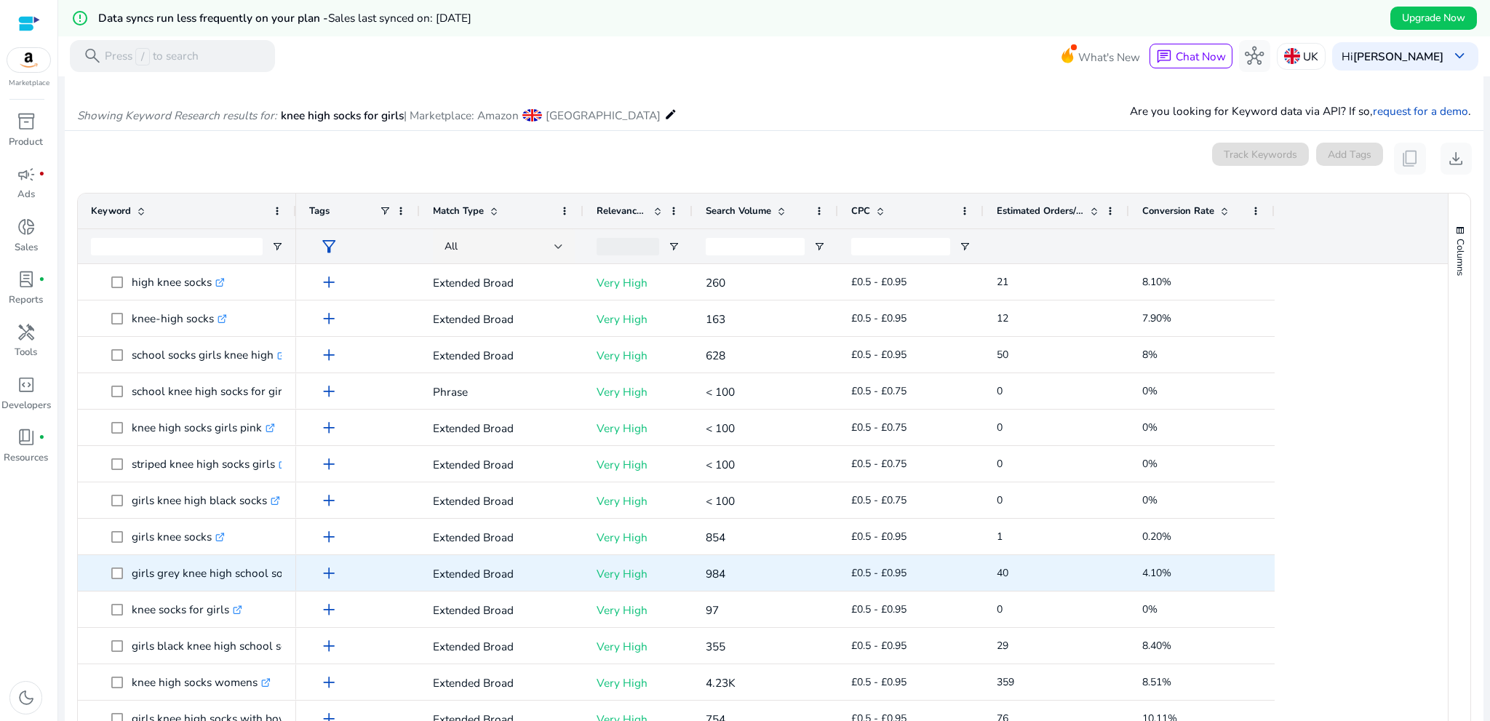
scroll to position [1328, 0]
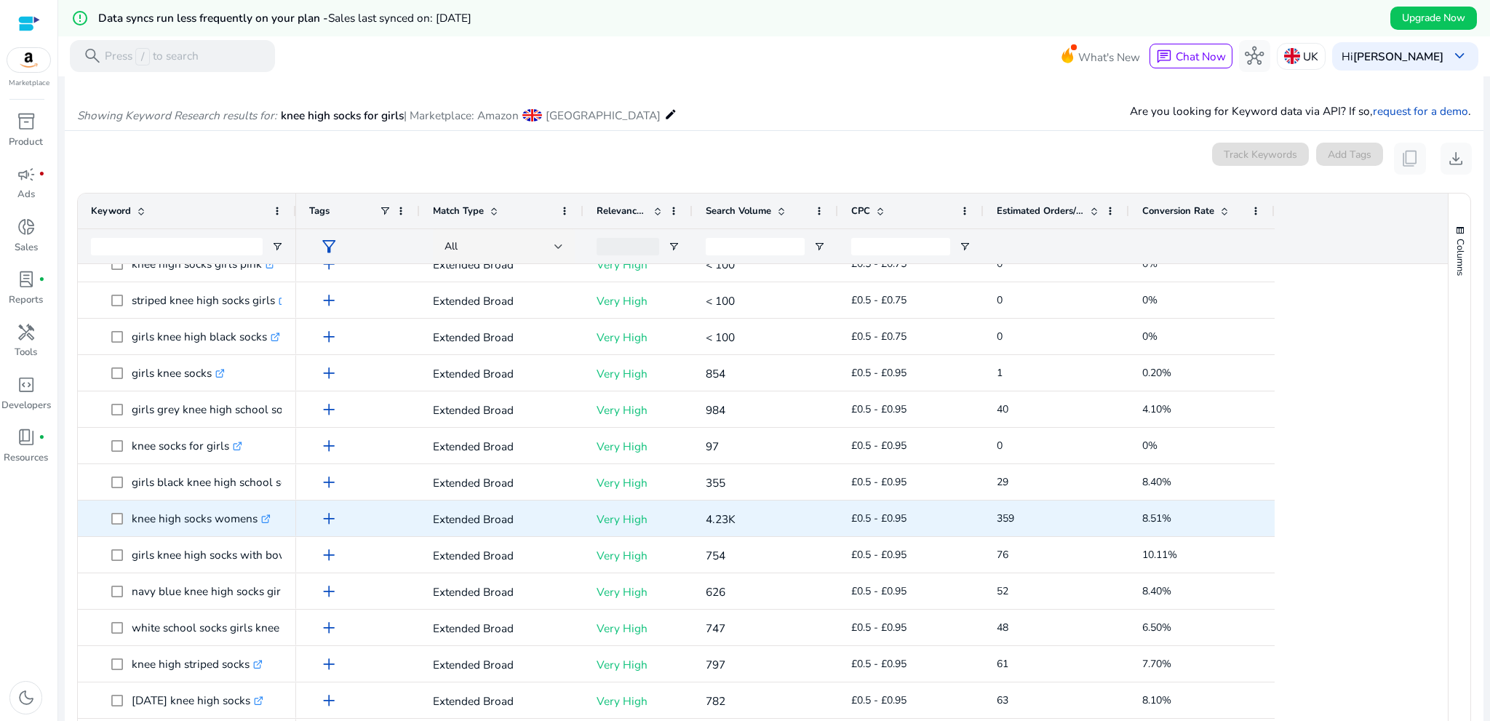
click at [193, 523] on p "knee high socks womens .st0{fill:#2c8af8}" at bounding box center [201, 519] width 139 height 30
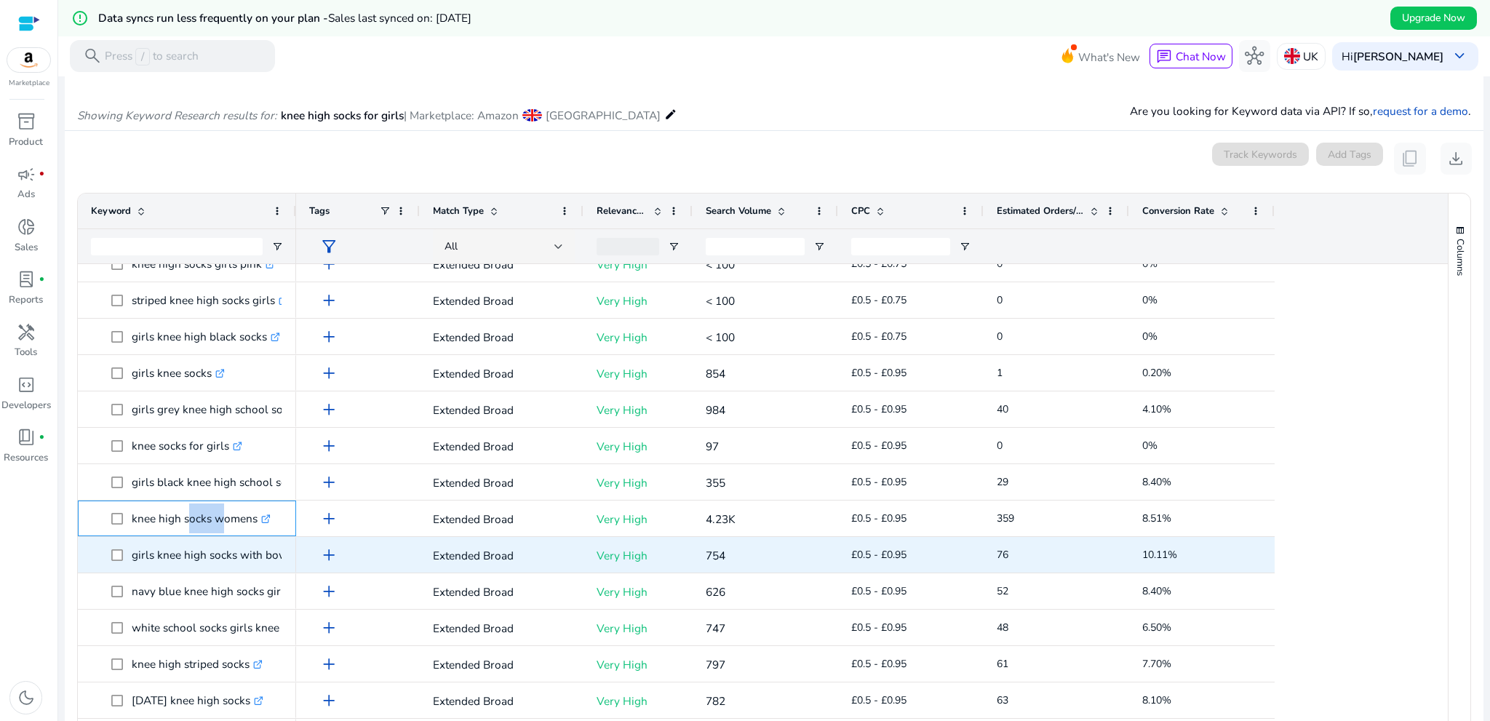
scroll to position [233, 0]
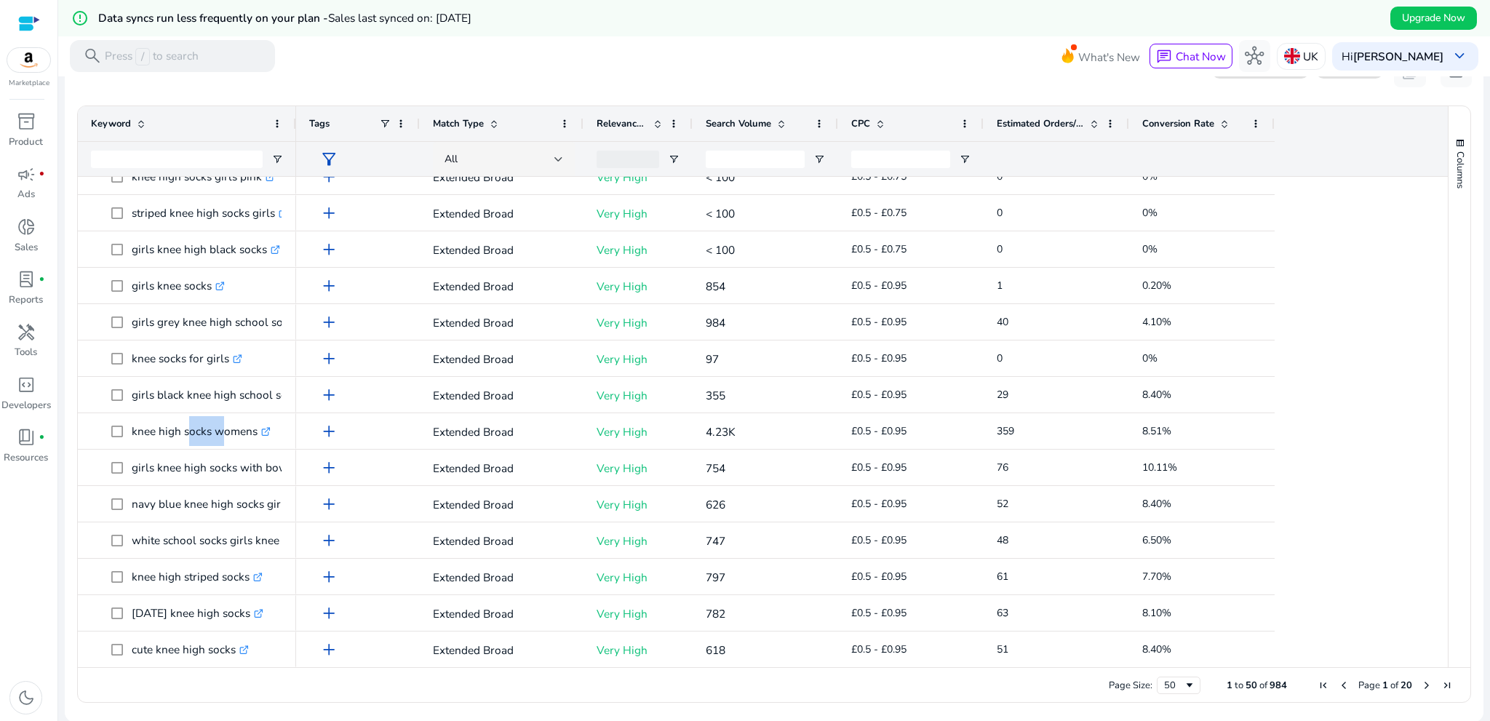
click at [1423, 685] on span "Next Page" at bounding box center [1427, 686] width 12 height 12
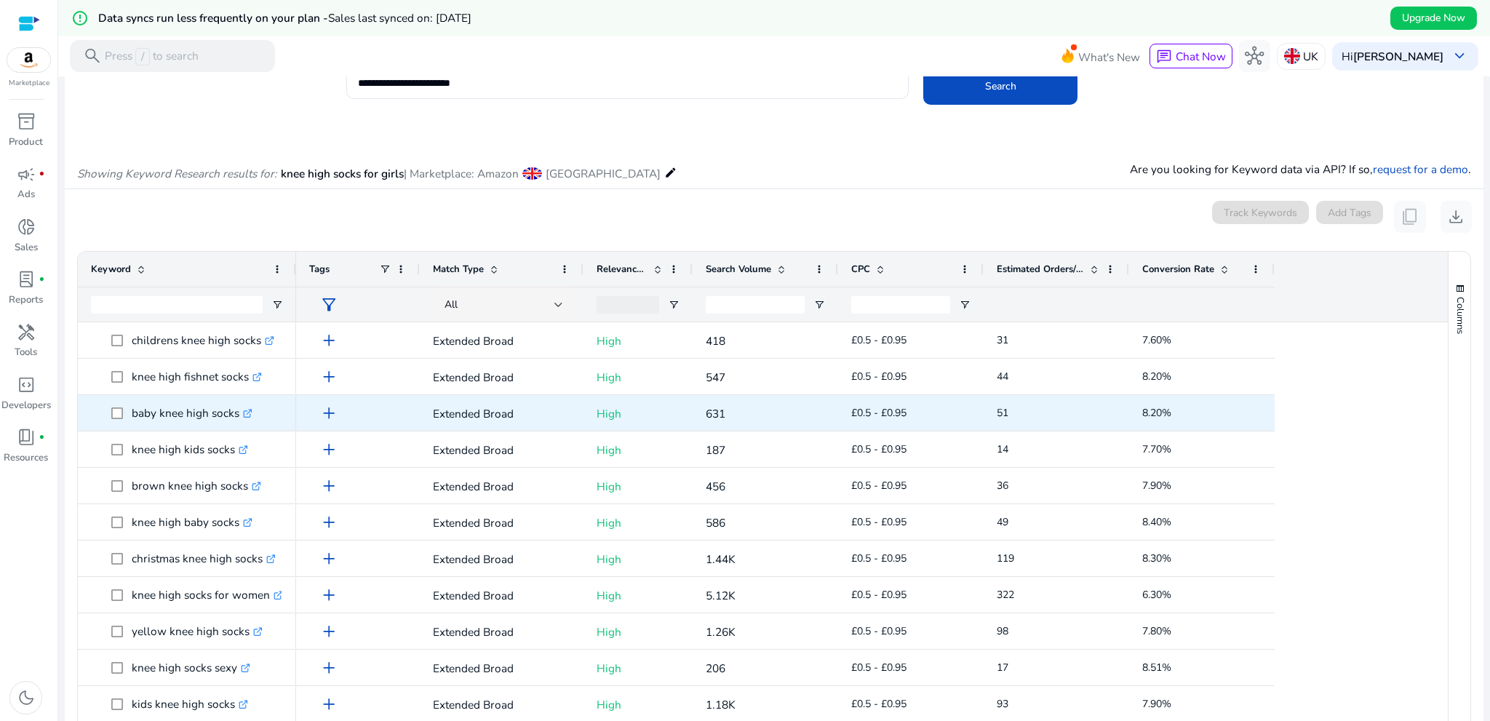
scroll to position [291, 0]
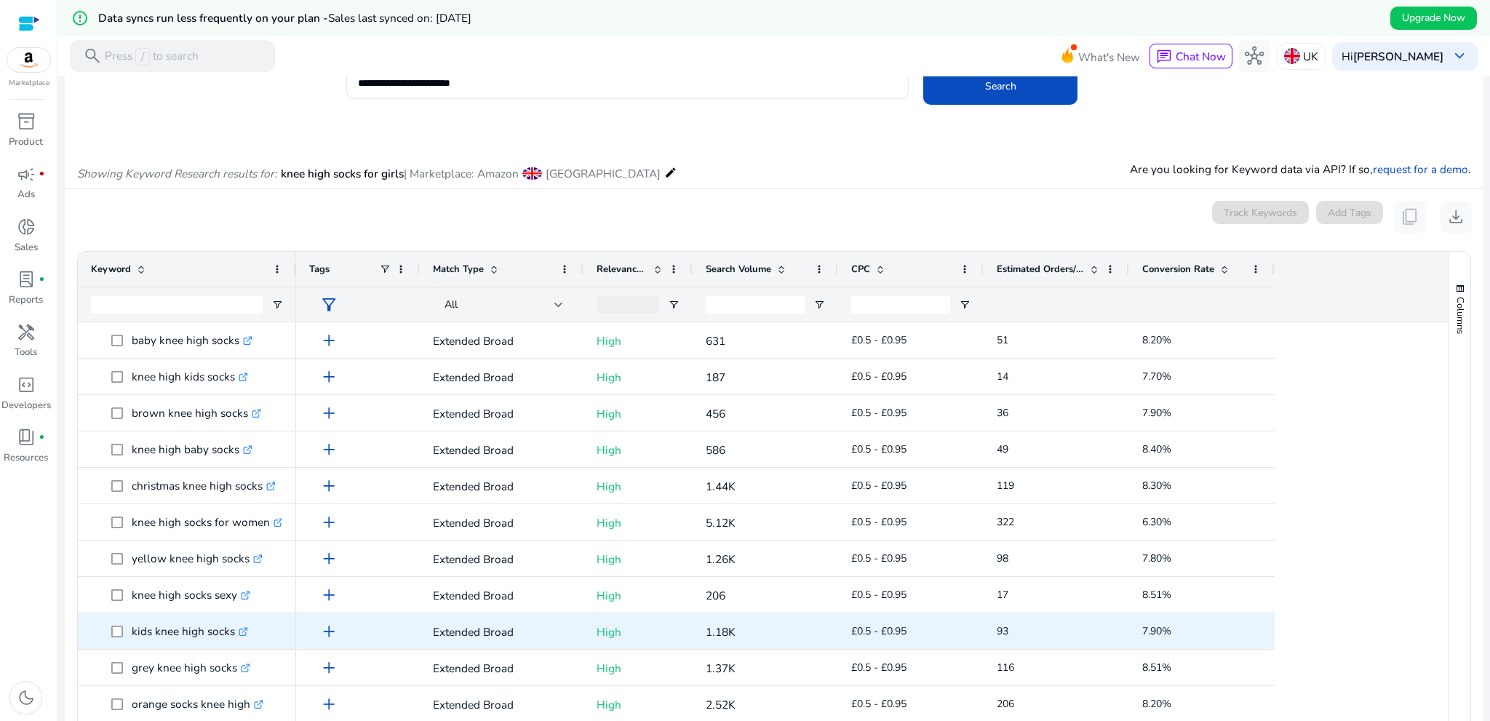
click at [159, 642] on p "kids knee high socks .st0{fill:#2c8af8}" at bounding box center [190, 631] width 116 height 30
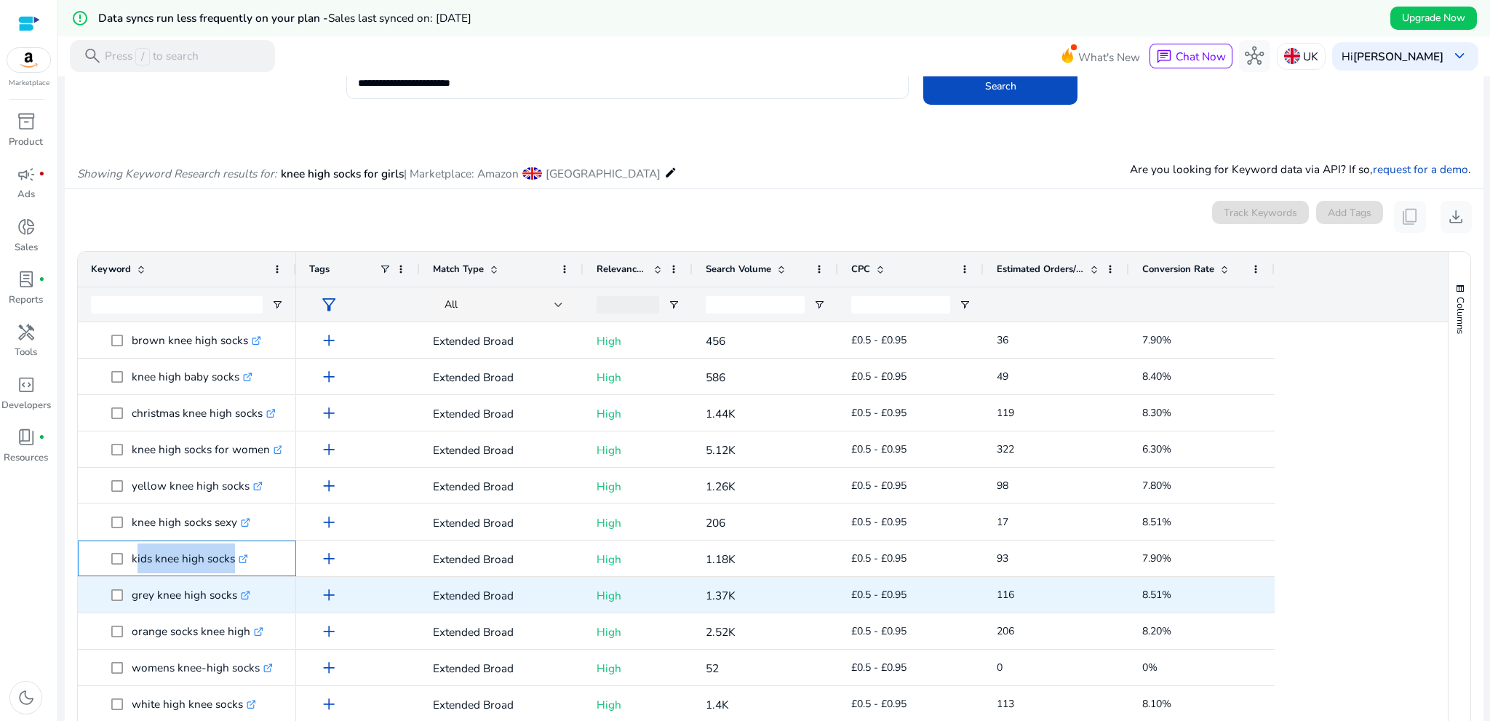
scroll to position [364, 0]
click at [162, 600] on p "grey knee high socks .st0{fill:#2c8af8}" at bounding box center [191, 595] width 119 height 30
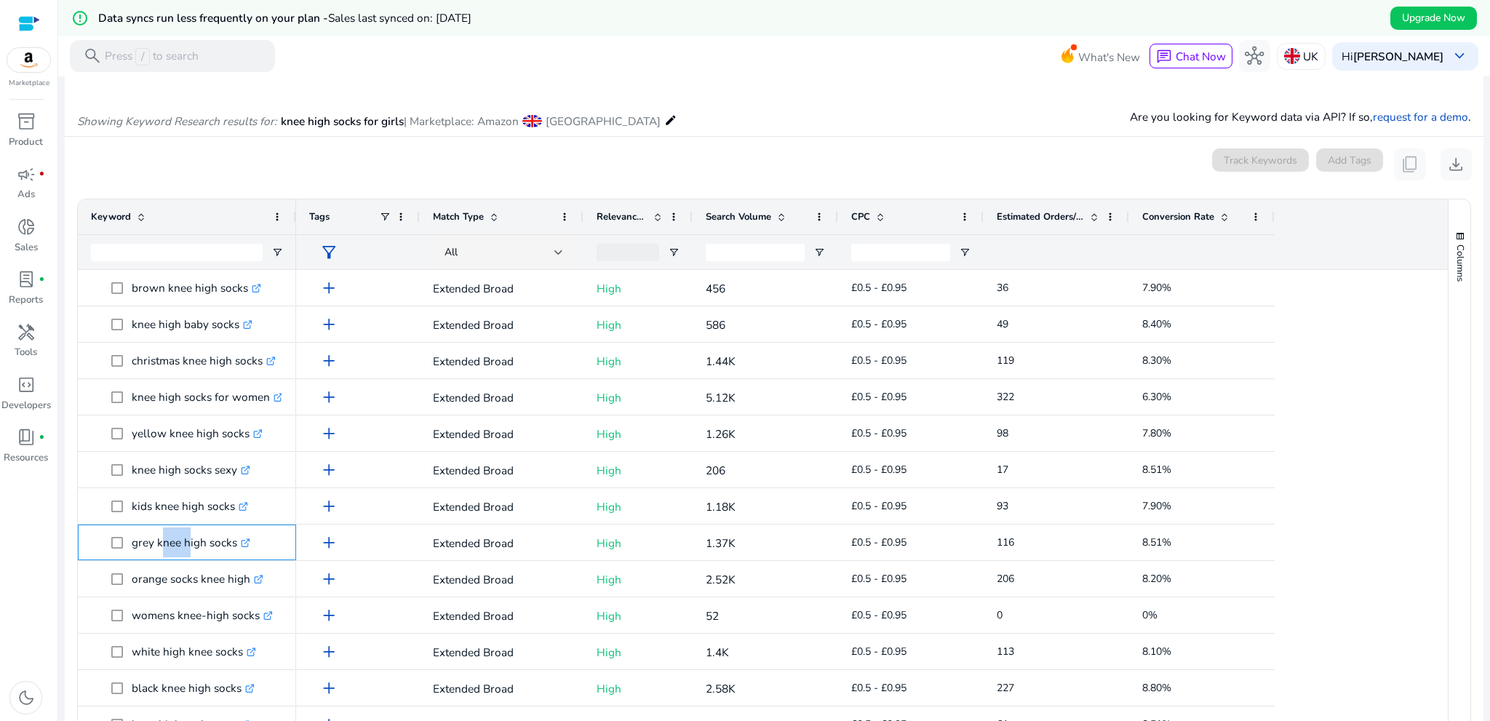
scroll to position [160, 0]
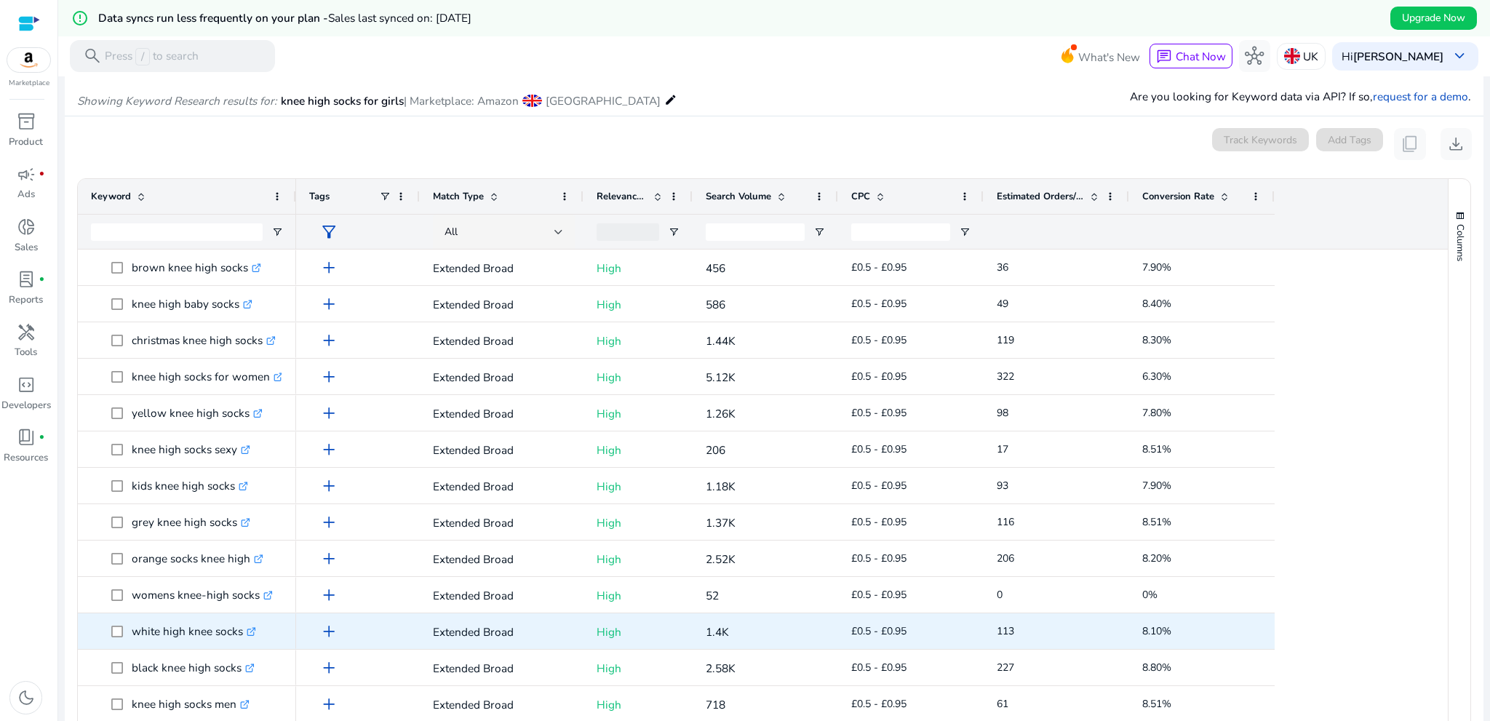
click at [161, 641] on p "white high knee socks .st0{fill:#2c8af8}" at bounding box center [194, 631] width 124 height 30
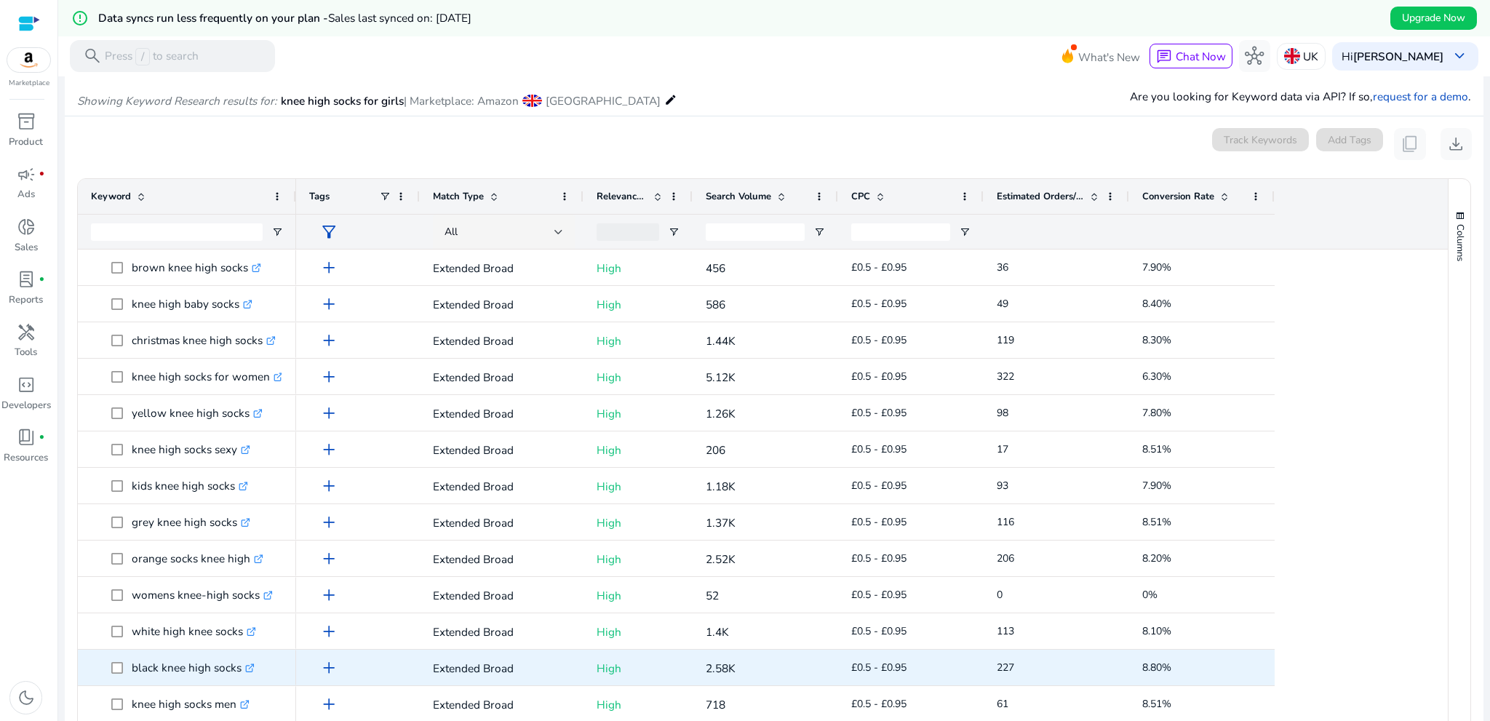
click at [143, 677] on p "black knee high socks .st0{fill:#2c8af8}" at bounding box center [193, 668] width 123 height 30
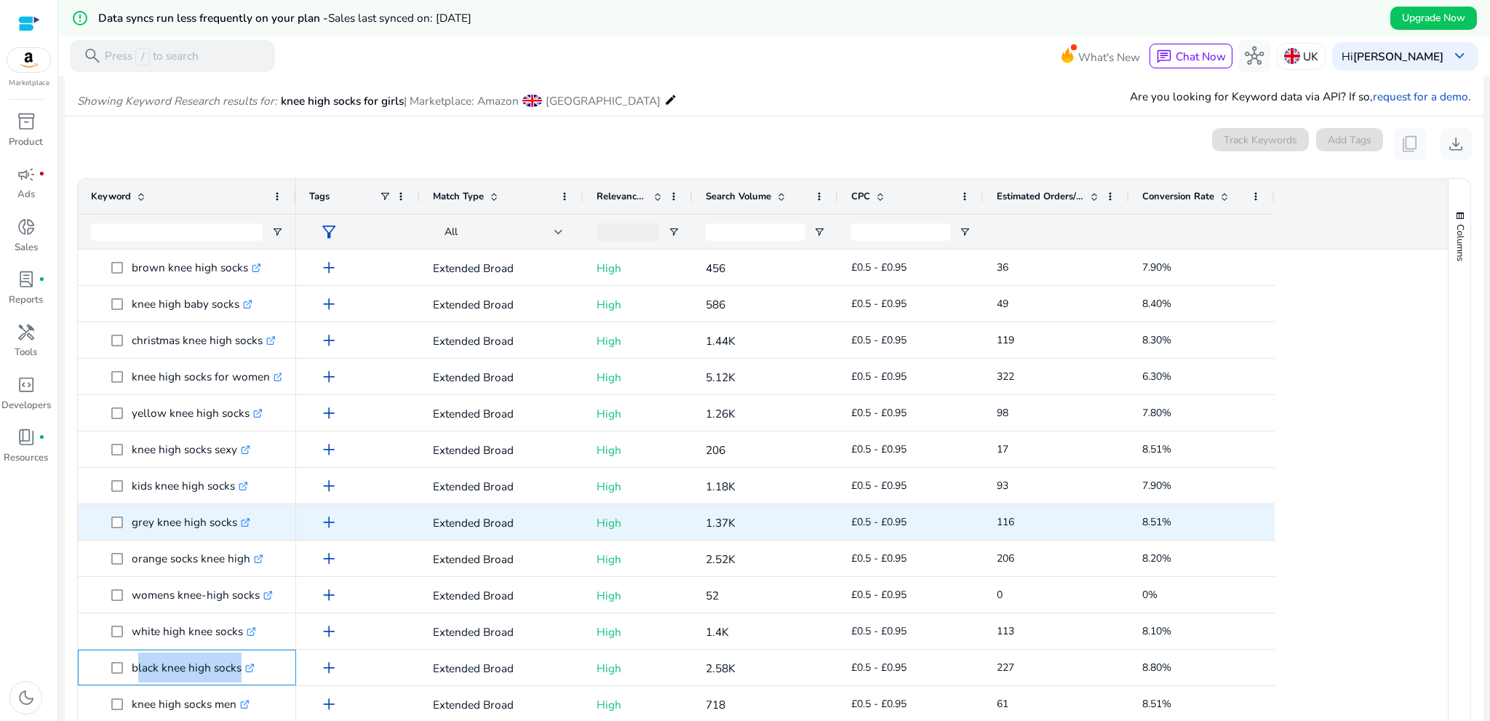
scroll to position [509, 0]
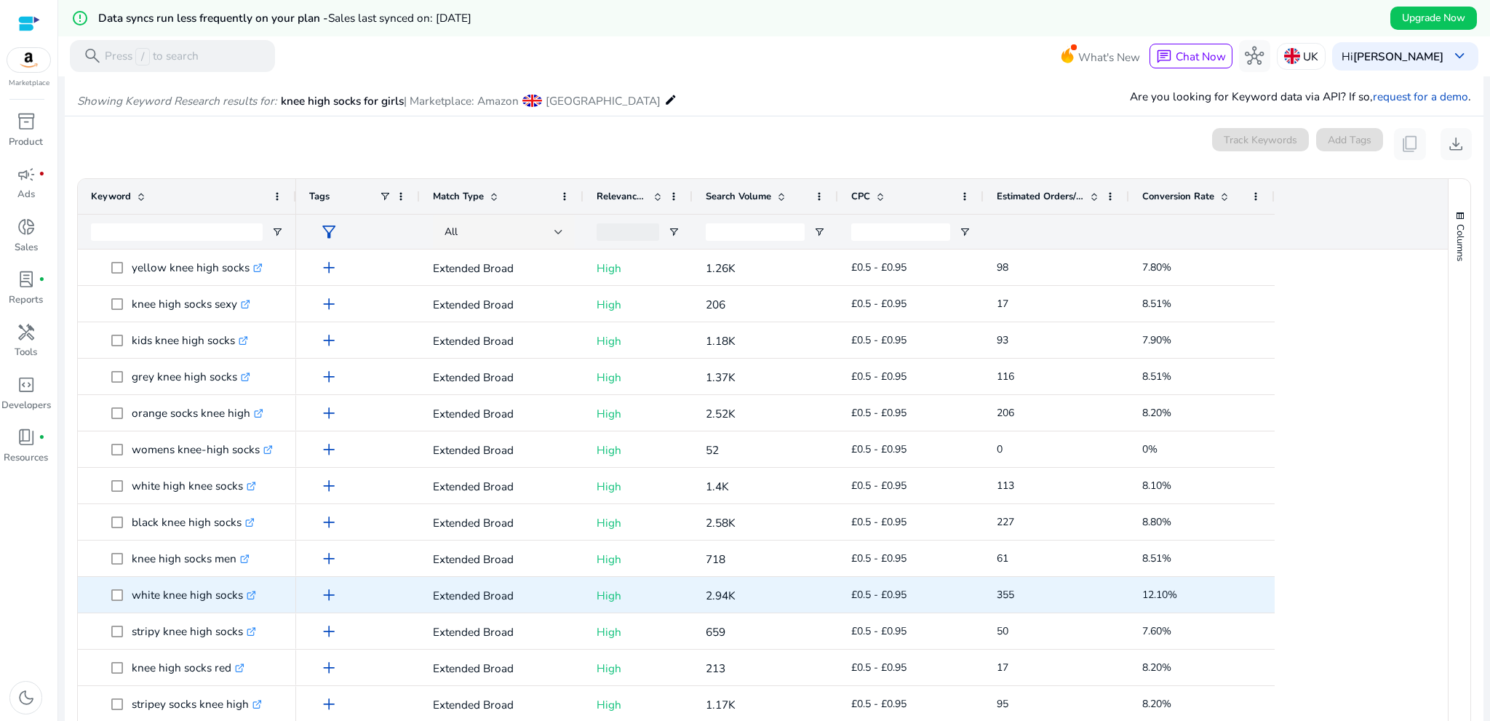
click at [166, 608] on p "white knee high socks .st0{fill:#2c8af8}" at bounding box center [194, 595] width 124 height 30
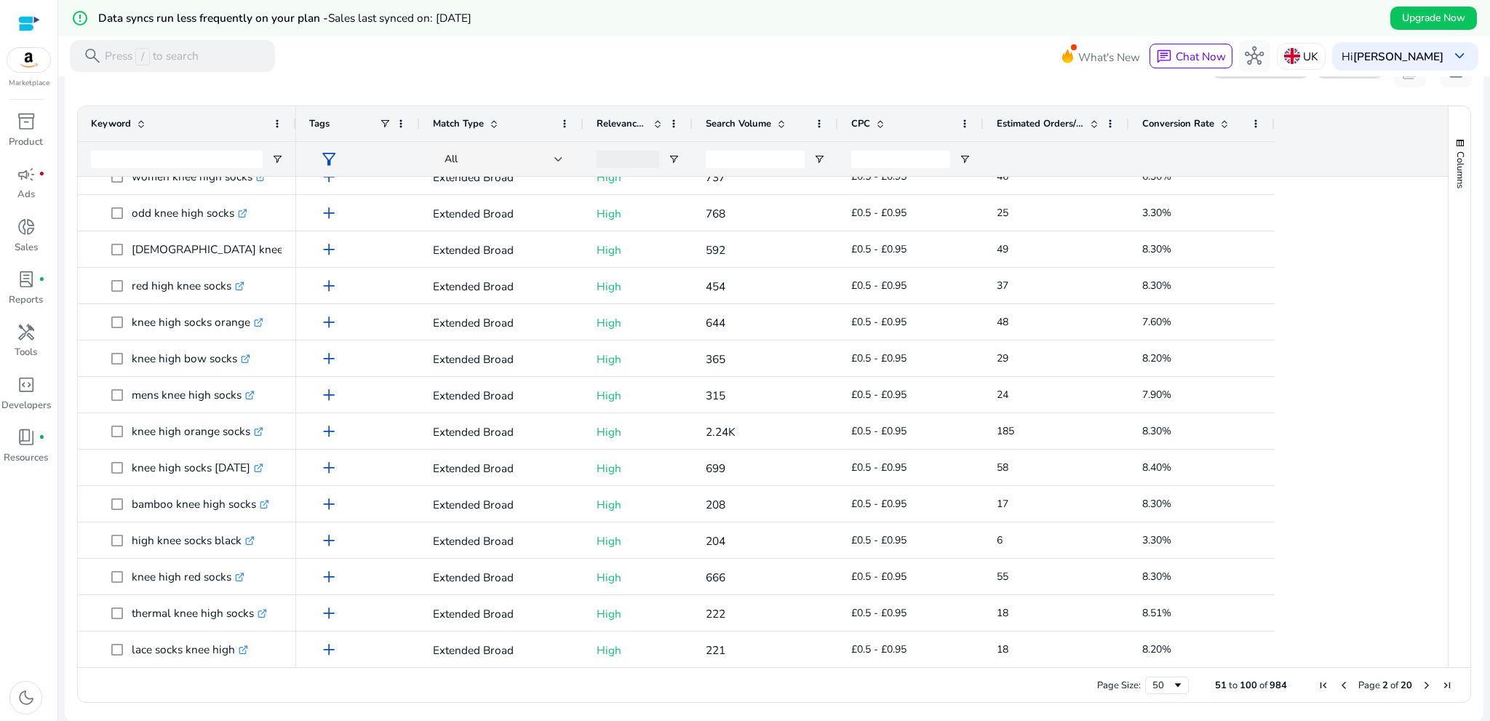
click at [1422, 684] on span "Next Page" at bounding box center [1427, 686] width 12 height 12
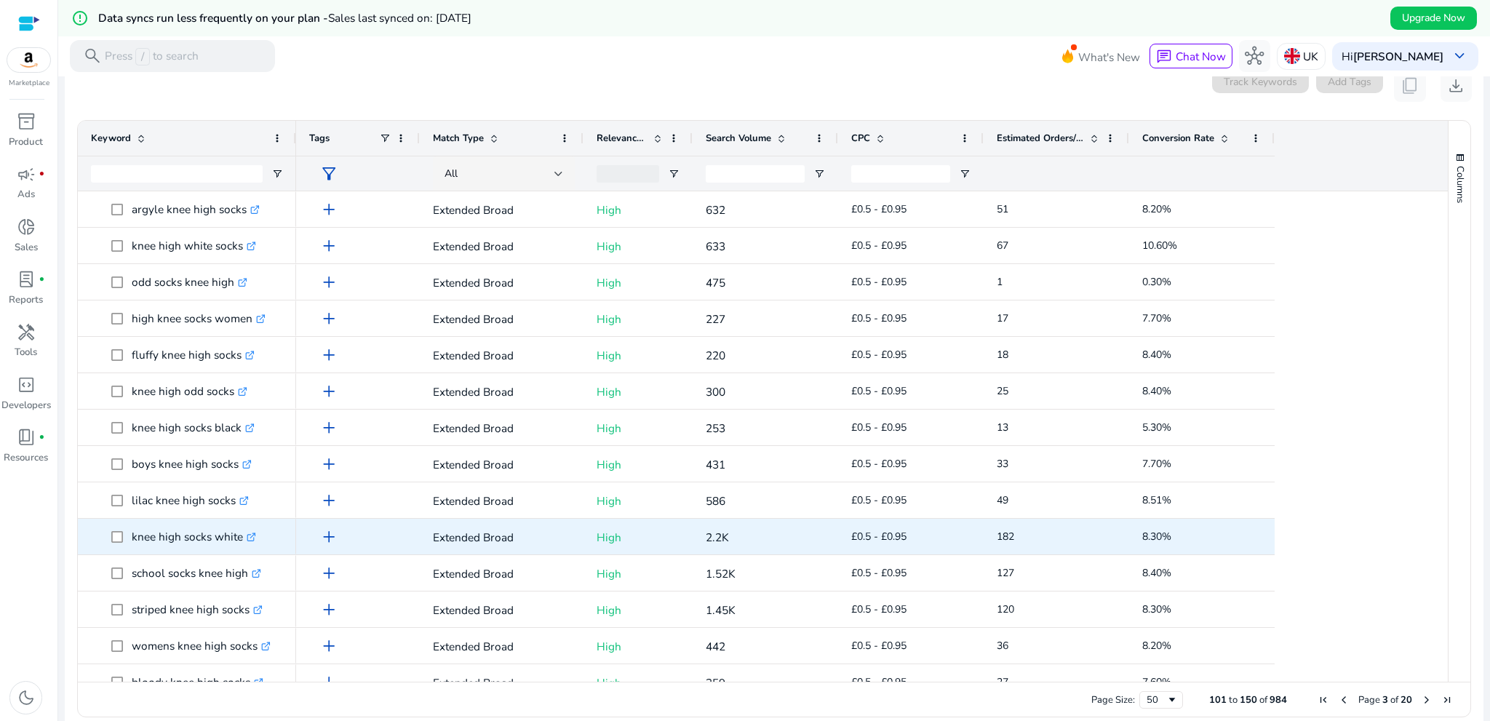
click at [147, 540] on p "knee high socks white .st0{fill:#2c8af8}" at bounding box center [194, 537] width 124 height 30
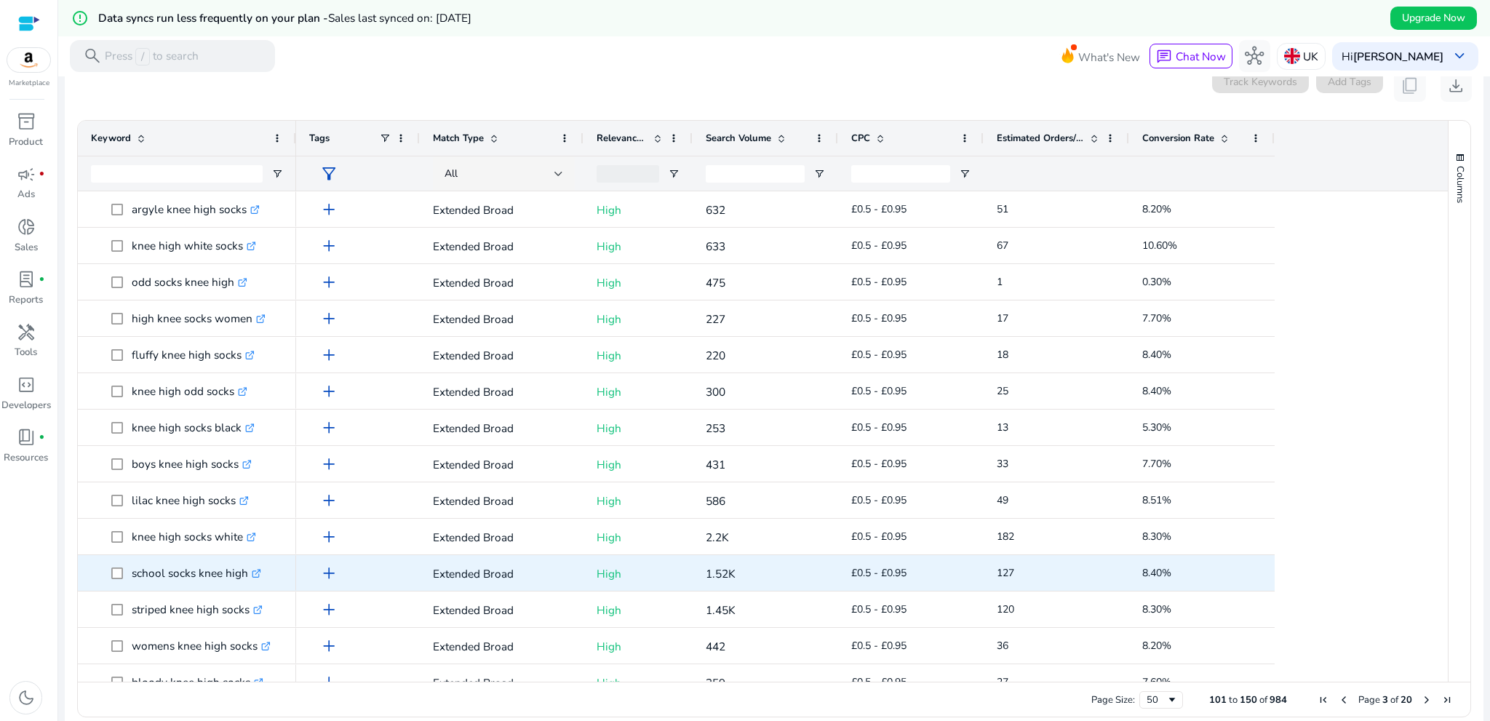
click at [148, 576] on p "school socks knee high .st0{fill:#2c8af8}" at bounding box center [197, 573] width 130 height 30
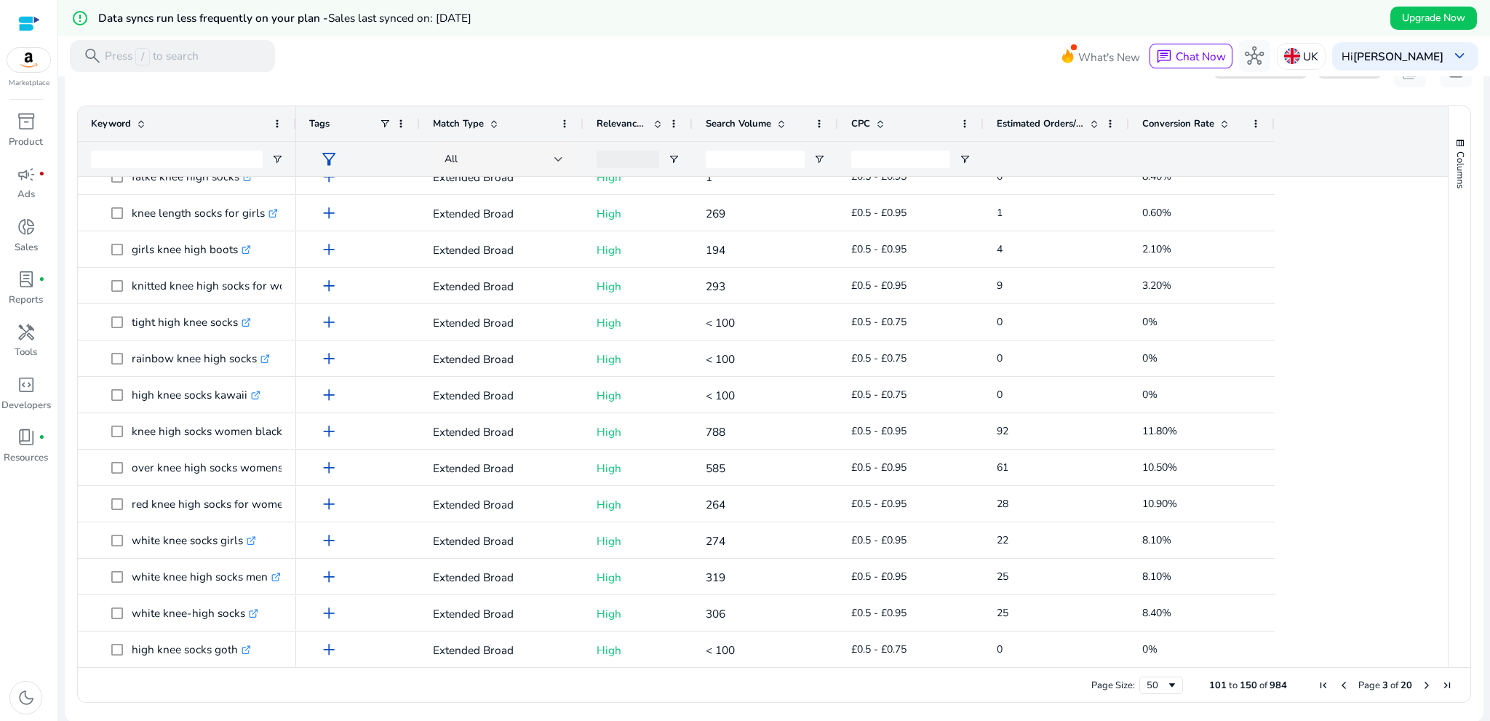
click at [1423, 684] on span "Next Page" at bounding box center [1427, 686] width 12 height 12
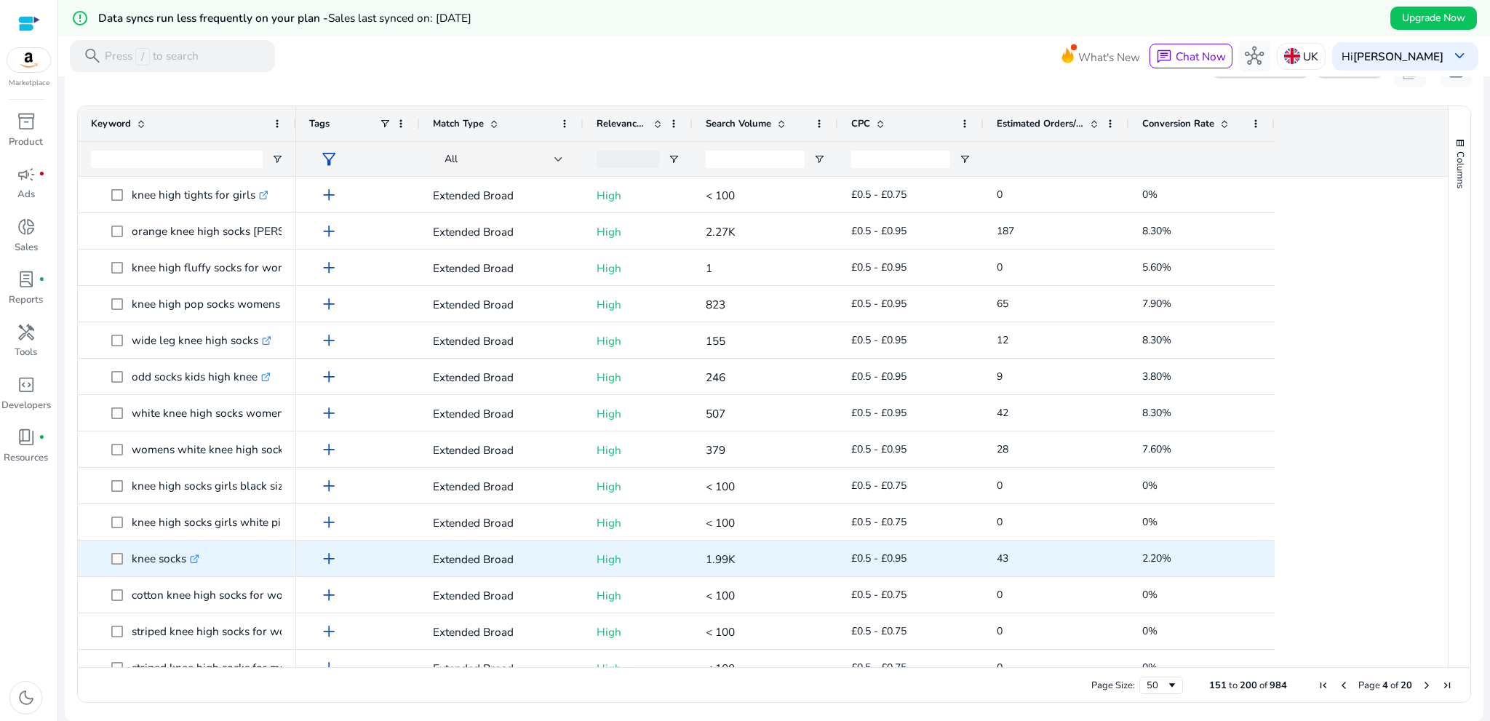
click at [160, 568] on p "knee socks .st0{fill:#2c8af8}" at bounding box center [166, 559] width 68 height 30
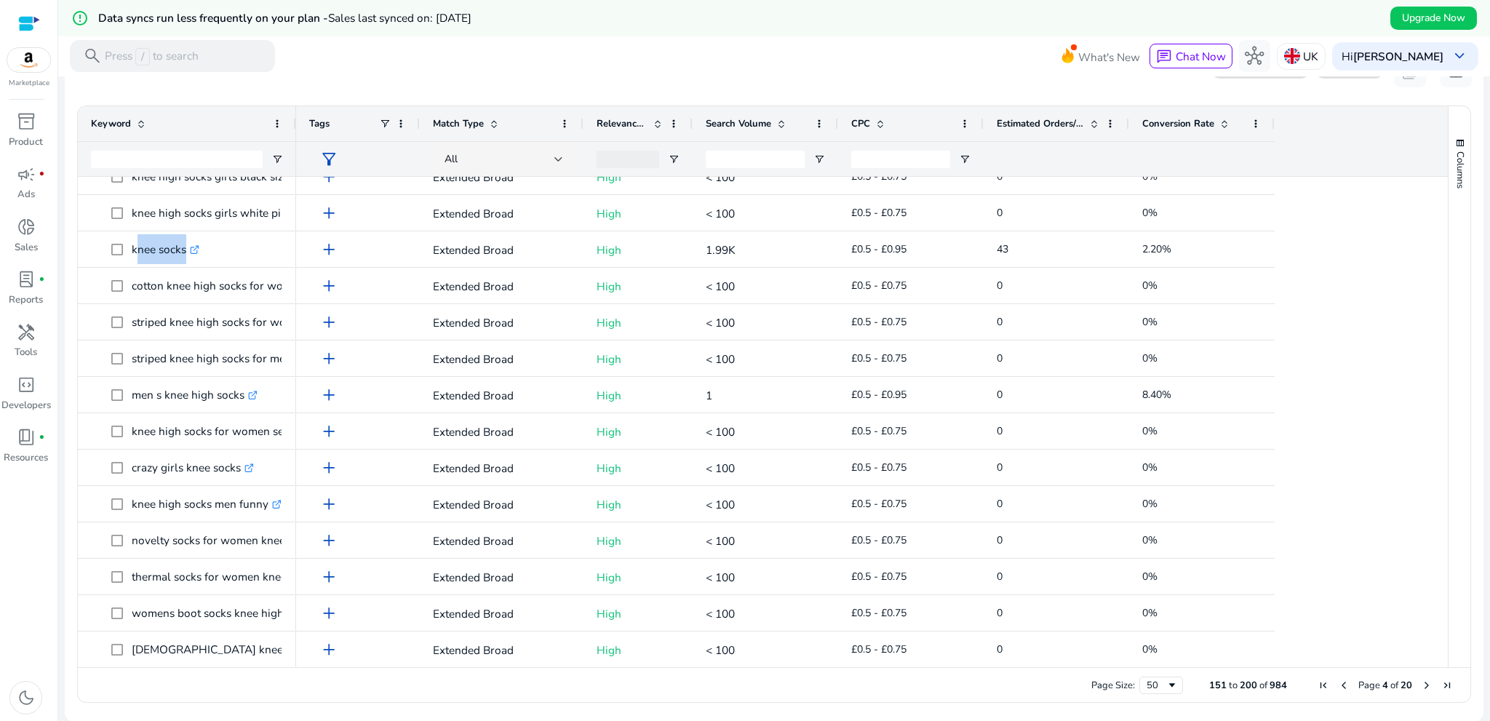
click at [1421, 684] on span "Next Page" at bounding box center [1427, 686] width 12 height 12
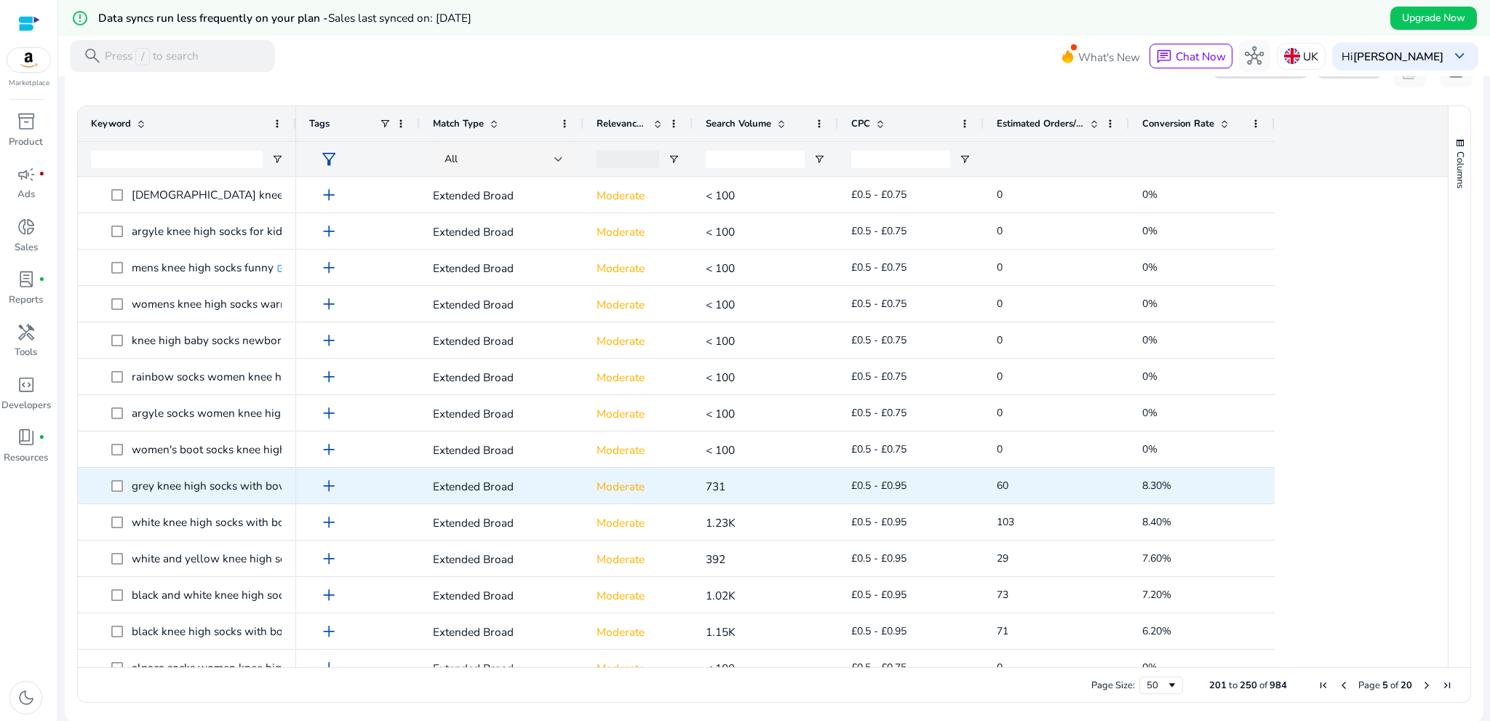
scroll to position [1328, 0]
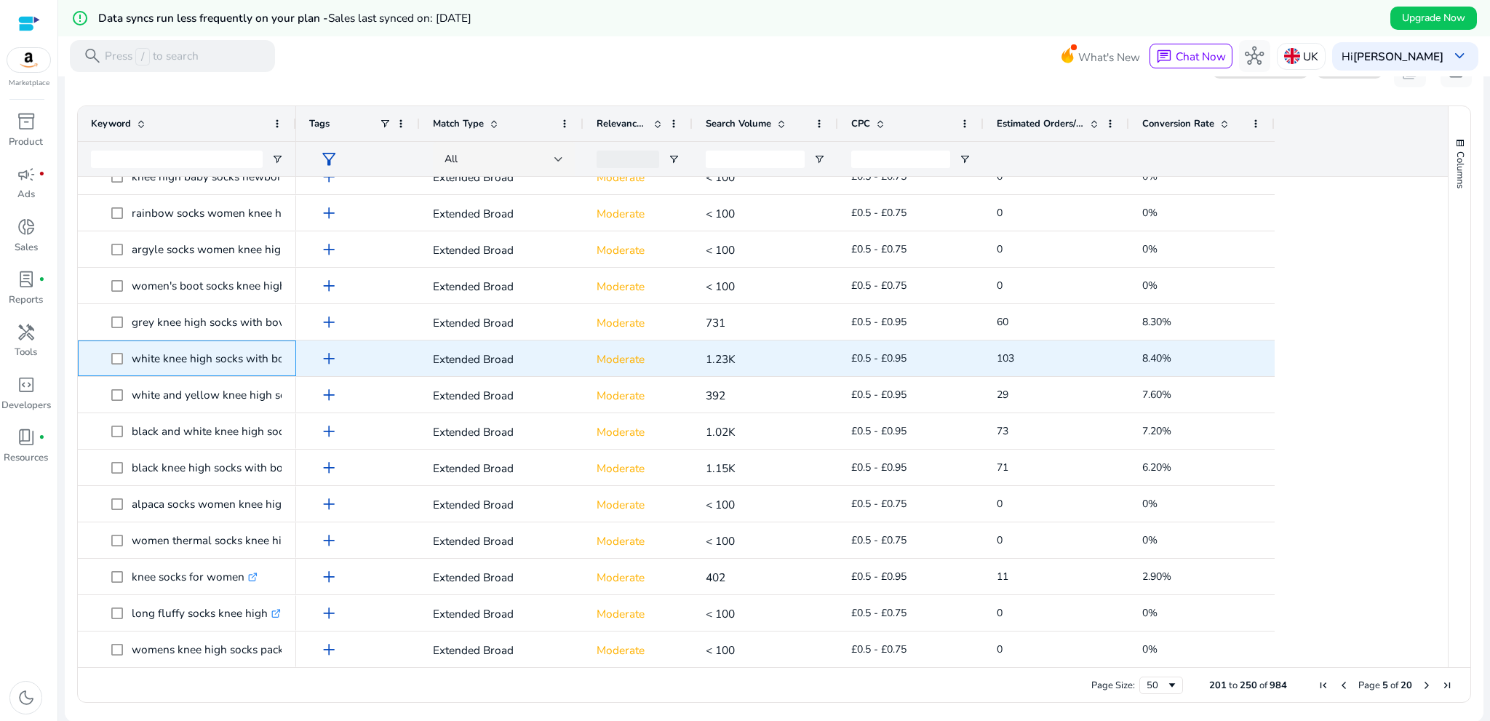
click at [216, 366] on p "white knee high socks with bows .st0{fill:#2c8af8}" at bounding box center [222, 358] width 180 height 30
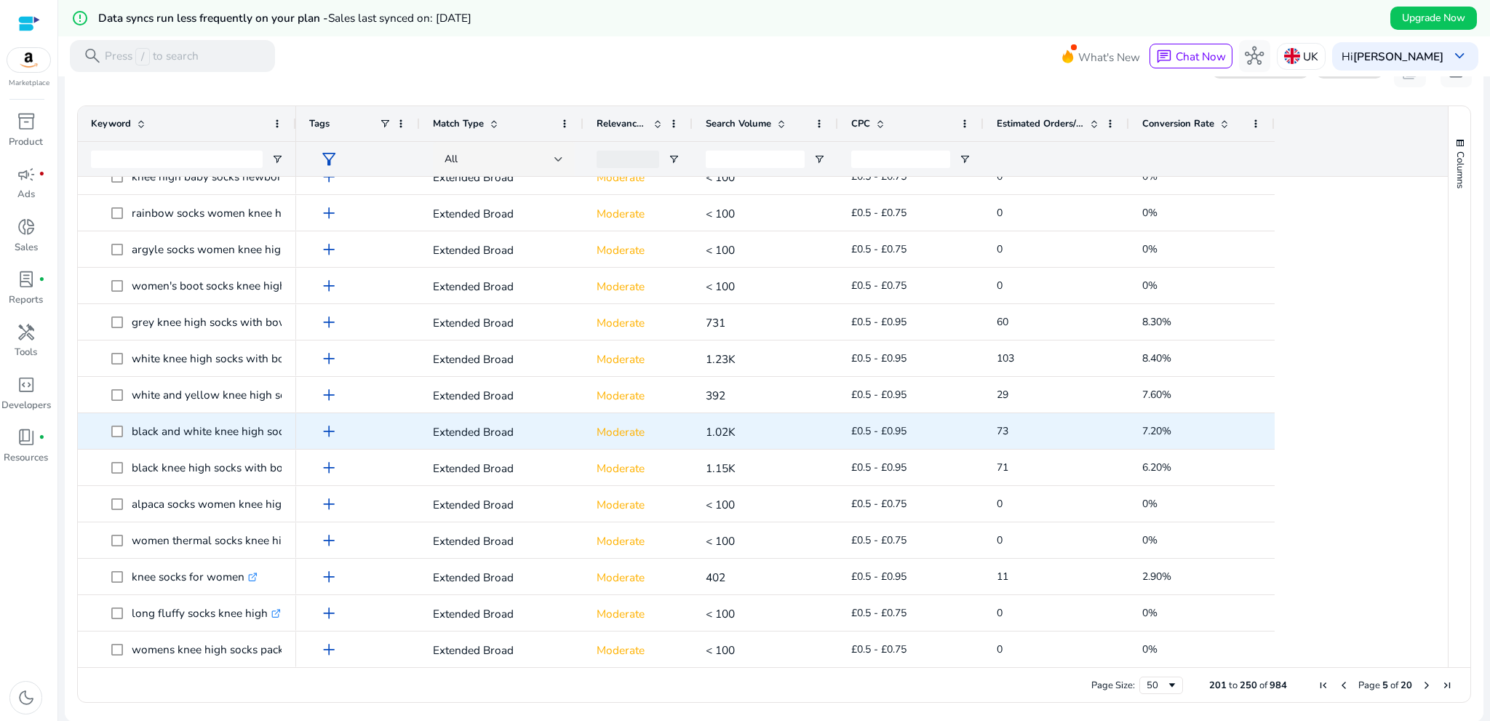
click at [149, 440] on p "black and white knee high socks .st0{fill:#2c8af8}" at bounding box center [220, 431] width 176 height 30
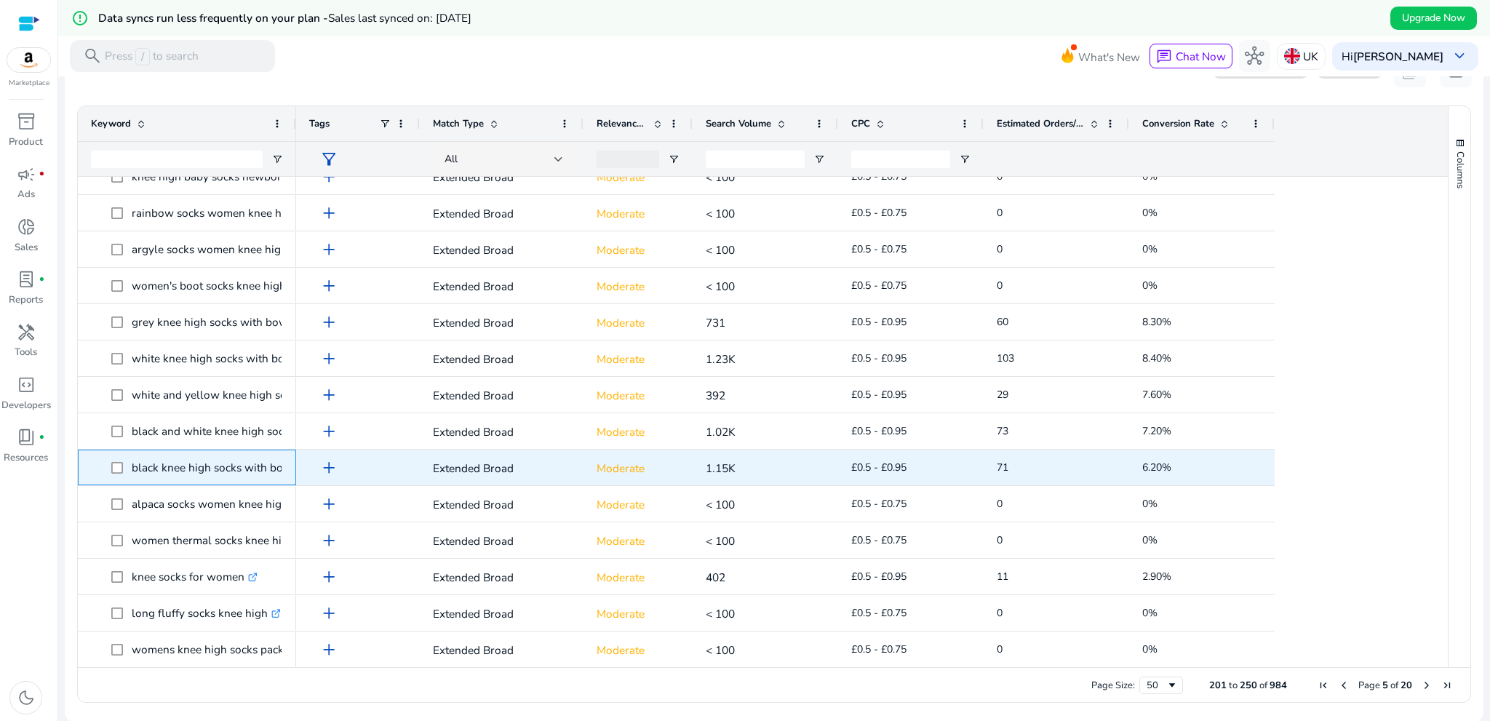
click at [152, 474] on p "black knee high socks with bows .st0{fill:#2c8af8}" at bounding box center [221, 468] width 179 height 30
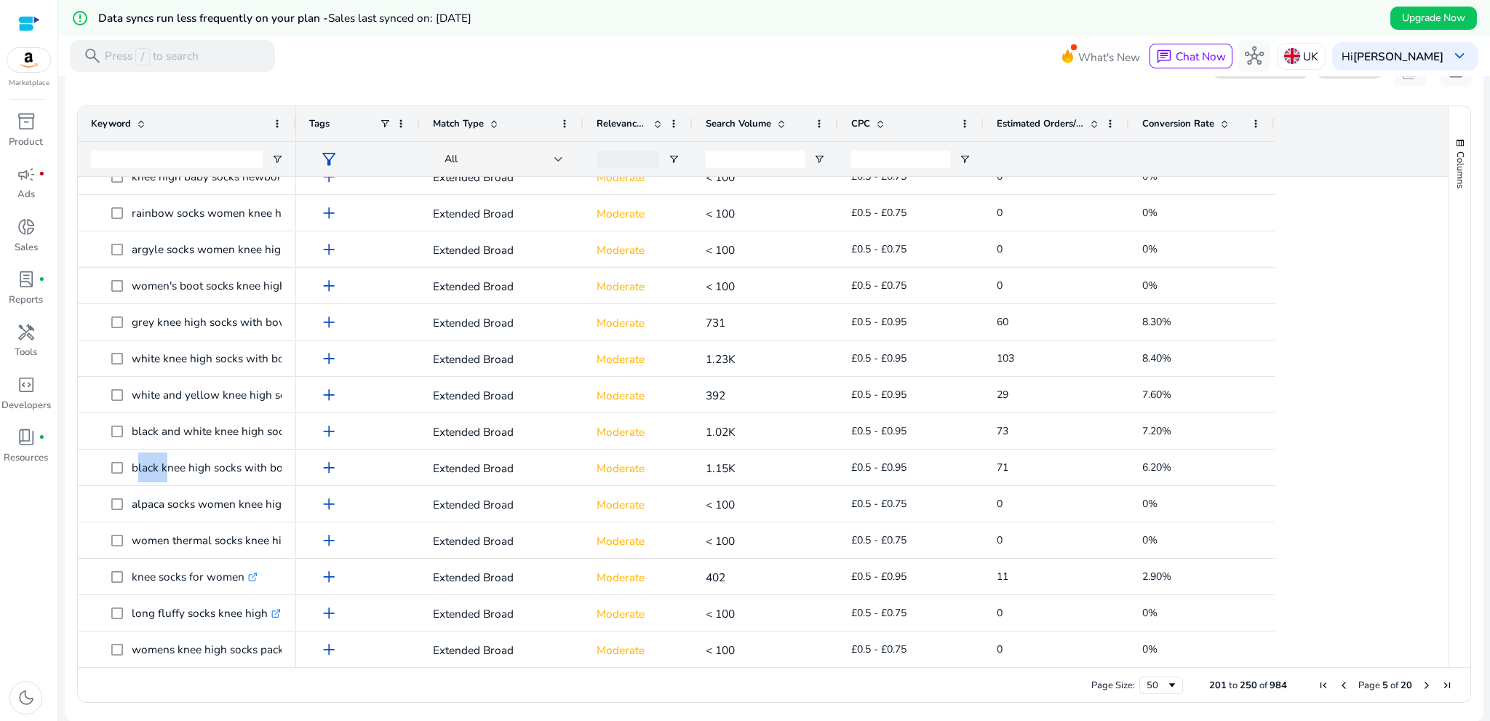
click at [1421, 683] on span "Next Page" at bounding box center [1427, 686] width 12 height 12
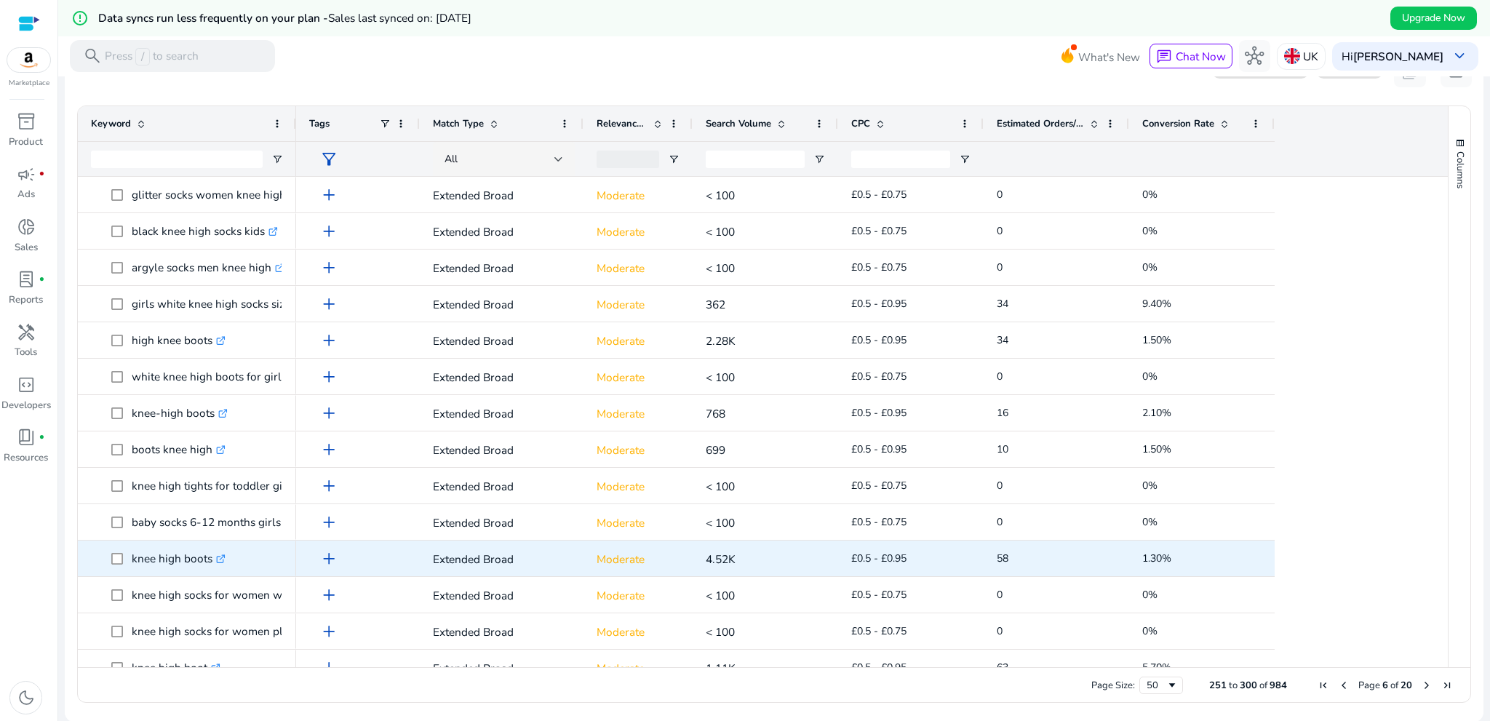
scroll to position [498, 0]
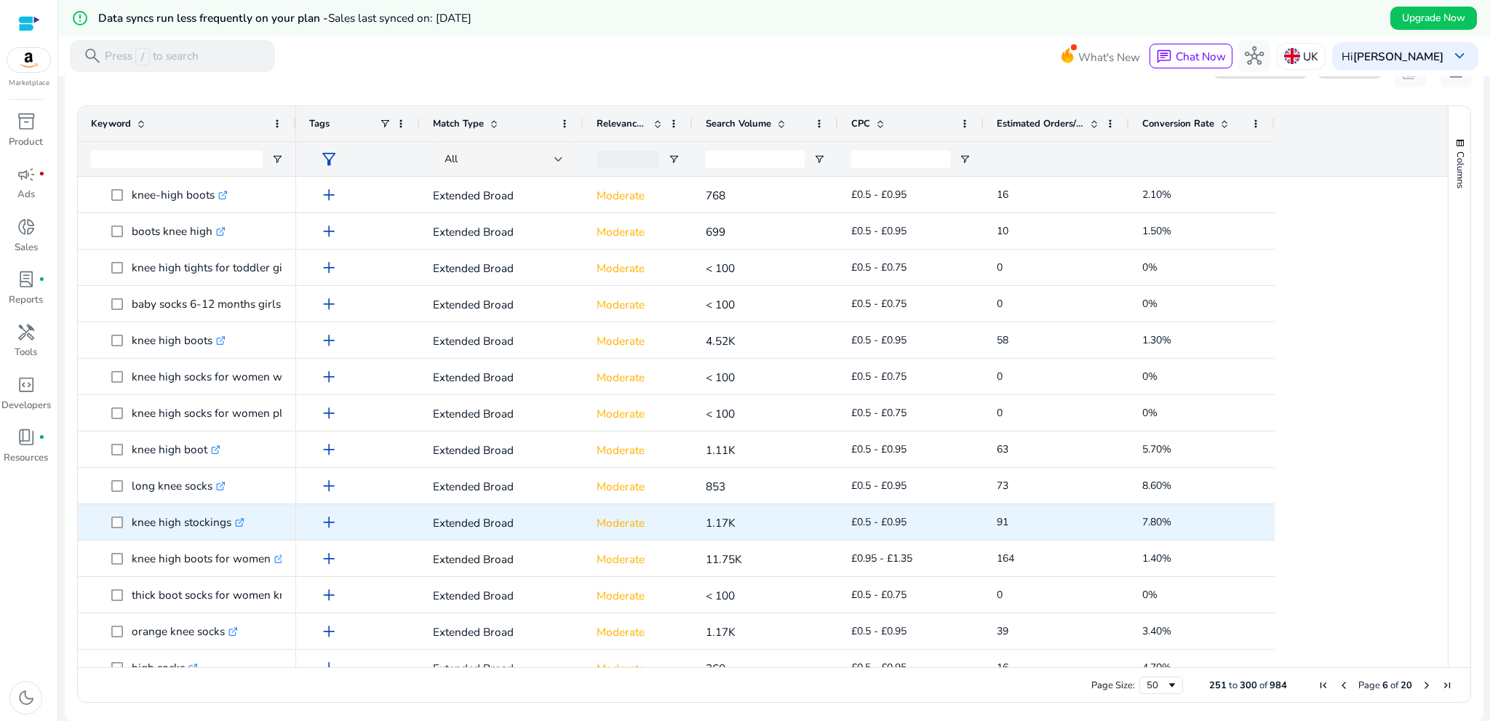
click at [154, 532] on p "knee high stockings .st0{fill:#2c8af8}" at bounding box center [188, 522] width 113 height 30
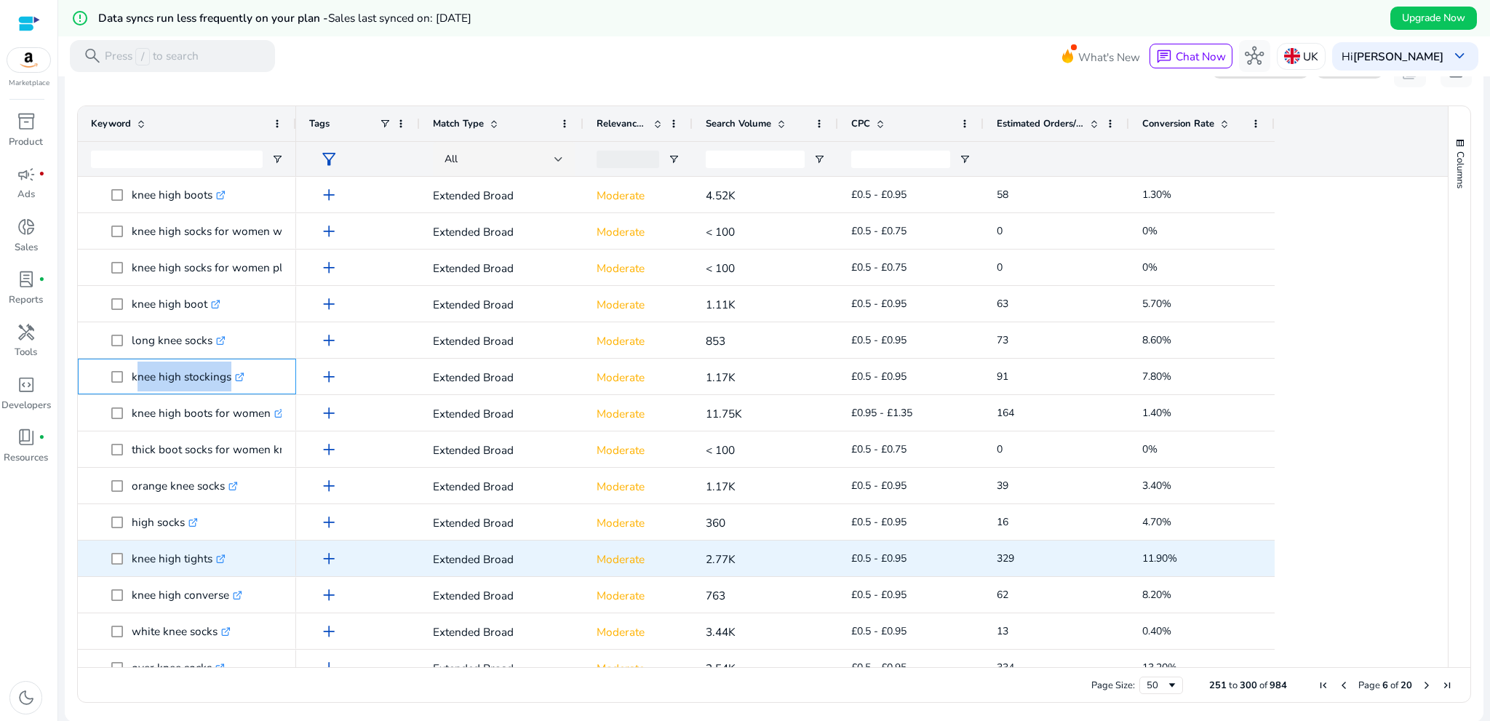
scroll to position [728, 0]
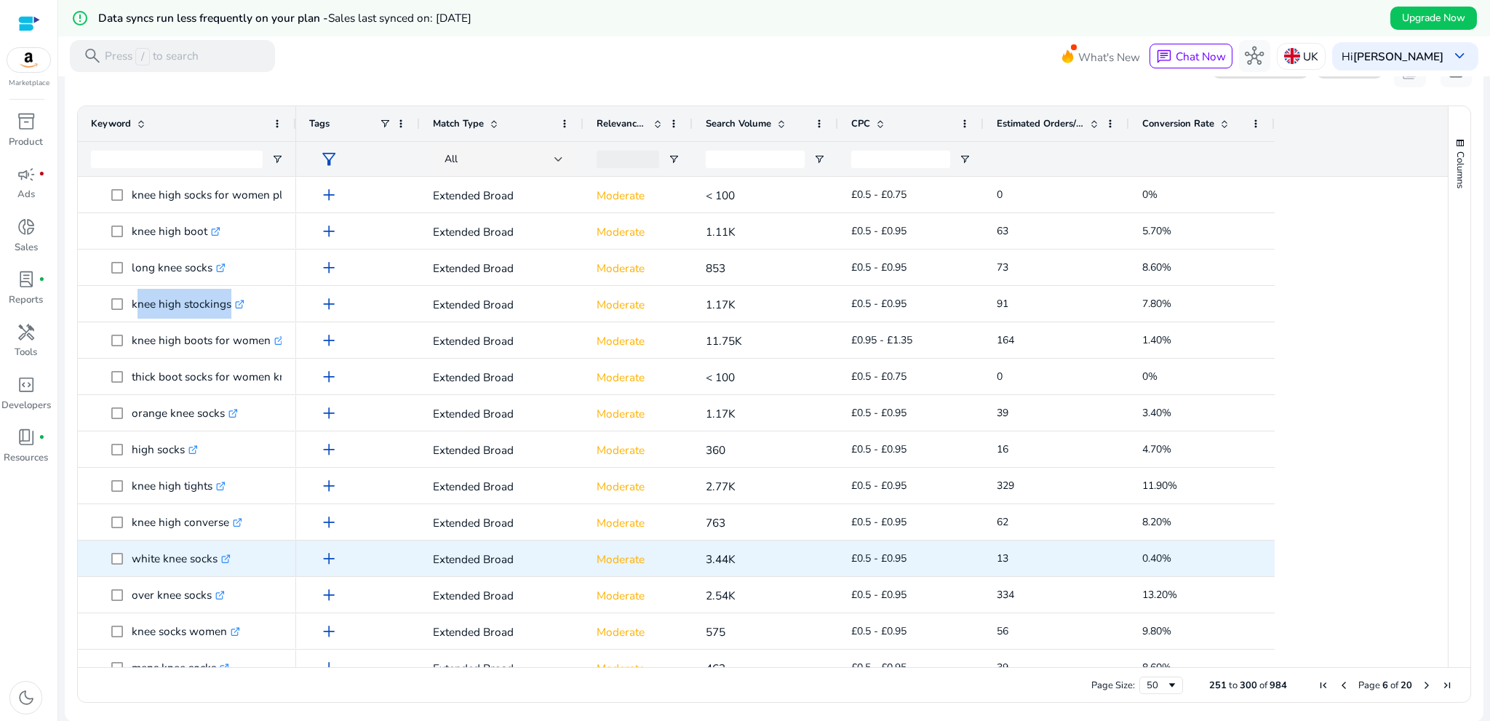
click at [146, 564] on p "white knee socks .st0{fill:#2c8af8}" at bounding box center [181, 559] width 99 height 30
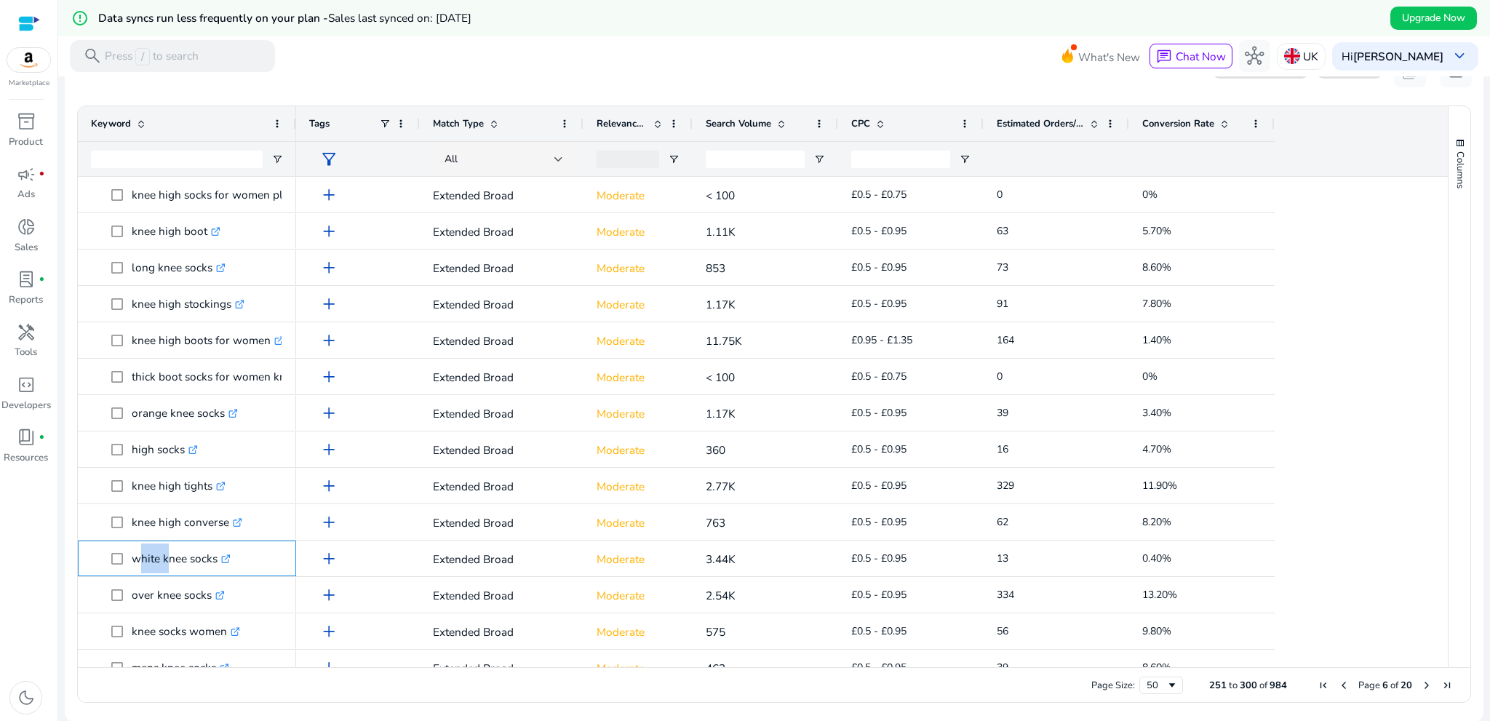
copy p "white knee socks"
